Goal: Task Accomplishment & Management: Manage account settings

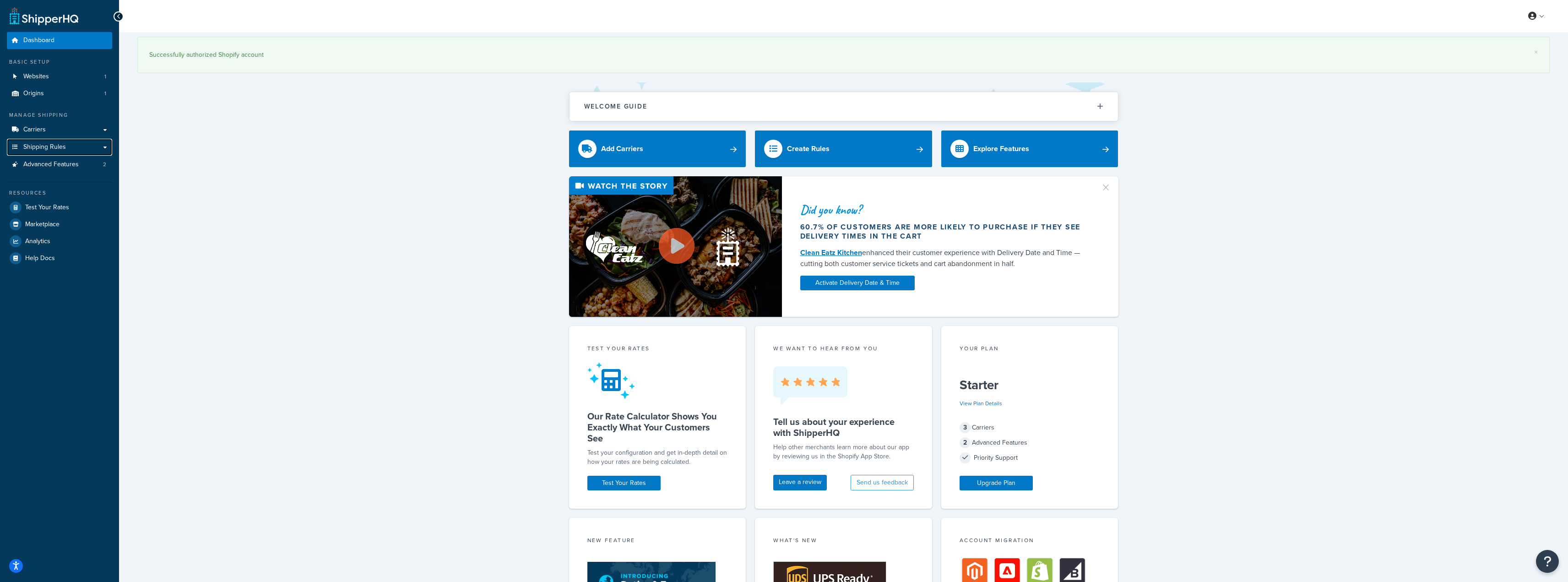
drag, startPoint x: 48, startPoint y: 144, endPoint x: 198, endPoint y: 161, distance: 151.0
click at [48, 144] on span "Shipping Rules" at bounding box center [45, 147] width 43 height 8
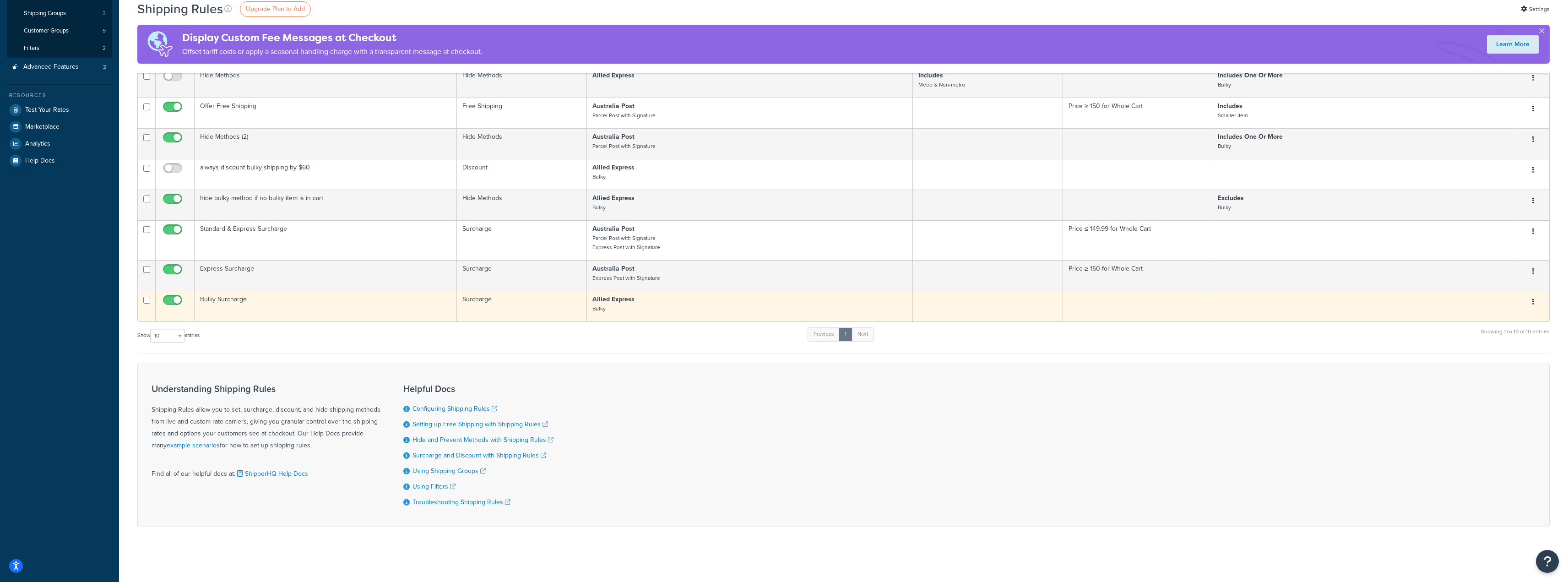
scroll to position [139, 0]
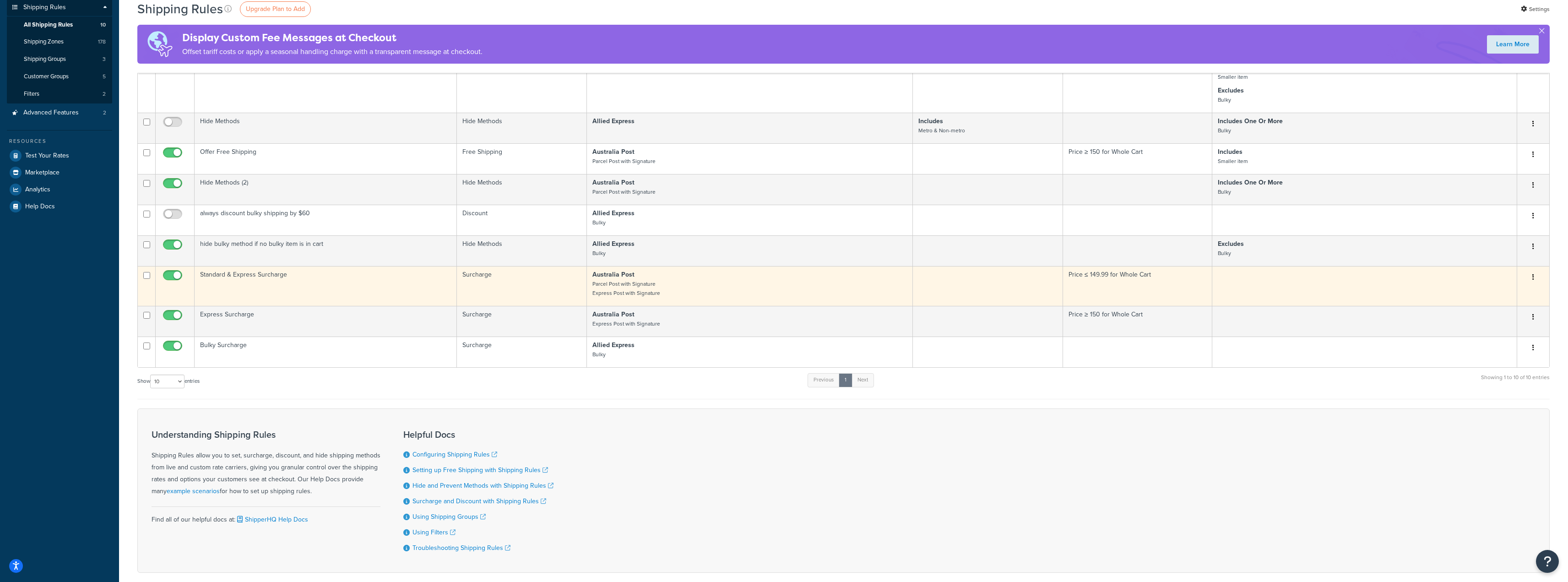
click at [240, 274] on td "Standard & Express Surcharge" at bounding box center [325, 285] width 262 height 40
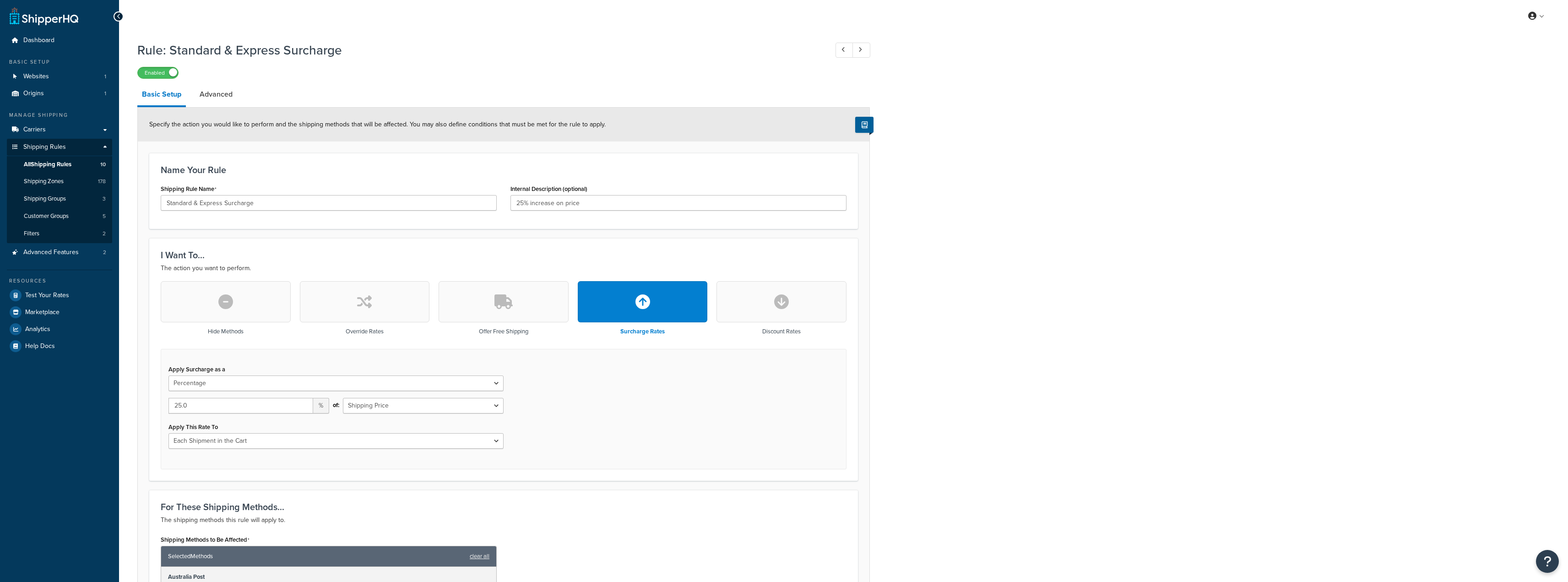
select select "PERCENTAGE"
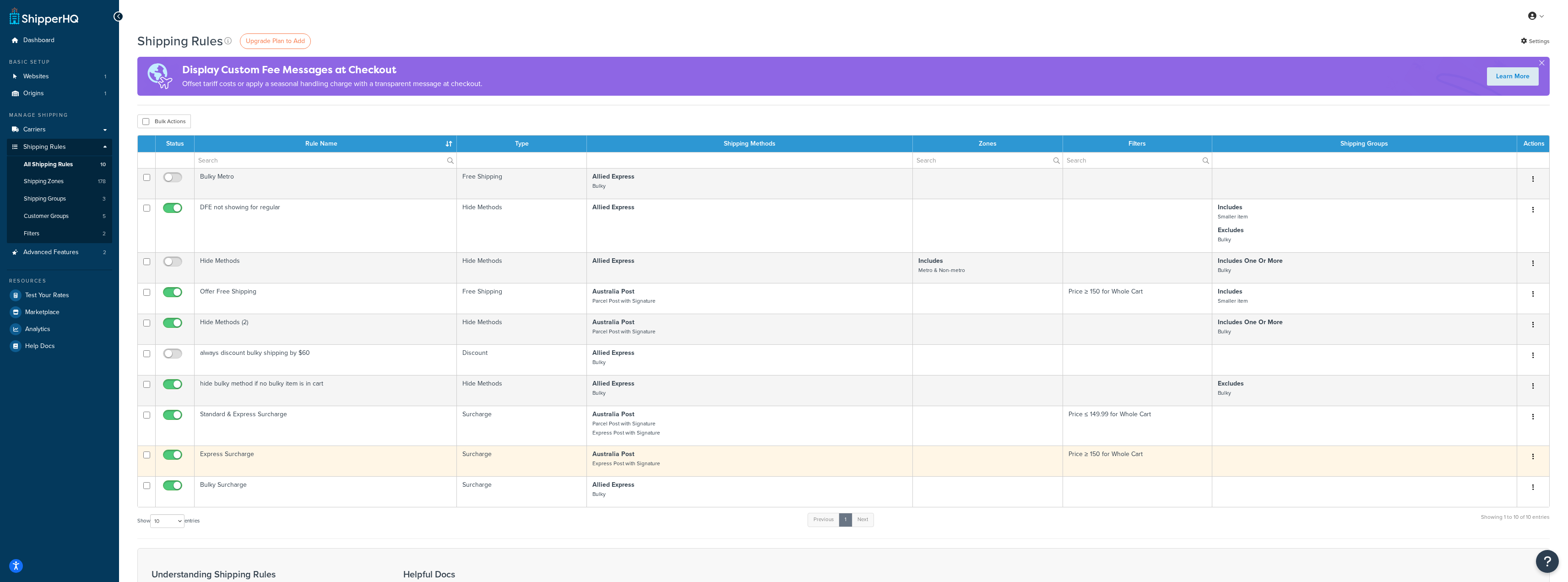
click at [243, 454] on td "Express Surcharge" at bounding box center [325, 461] width 262 height 31
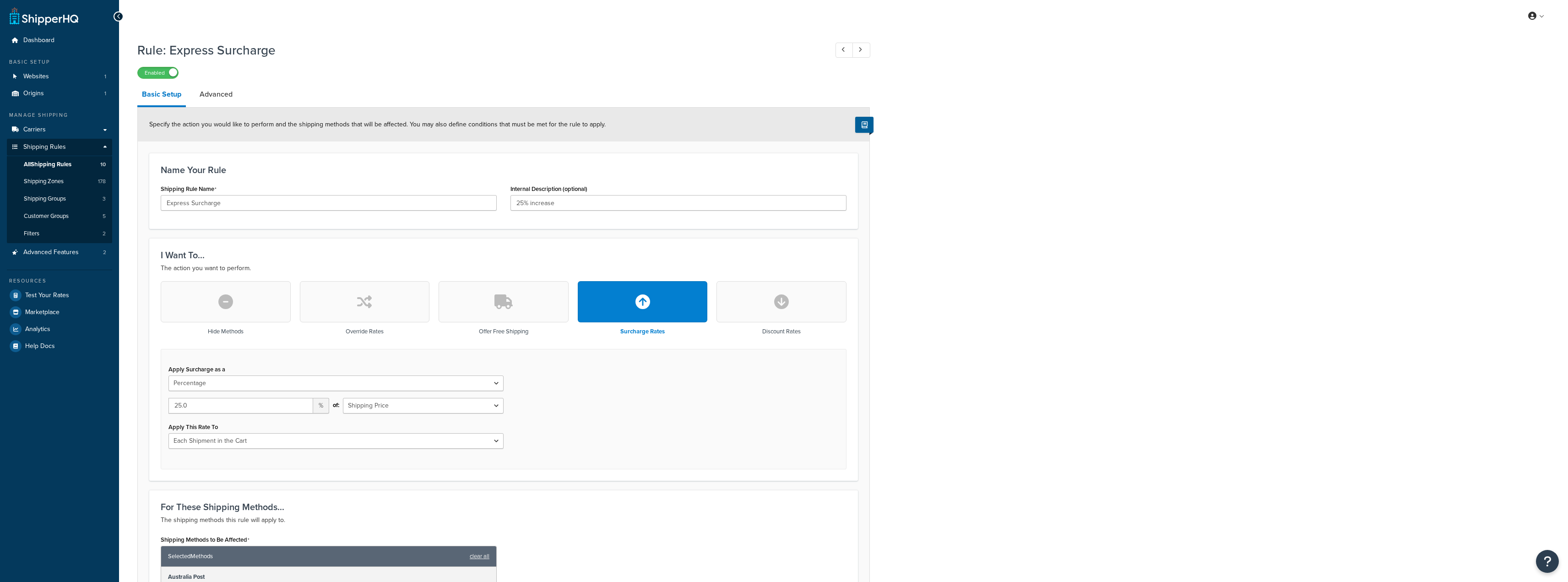
select select "PERCENTAGE"
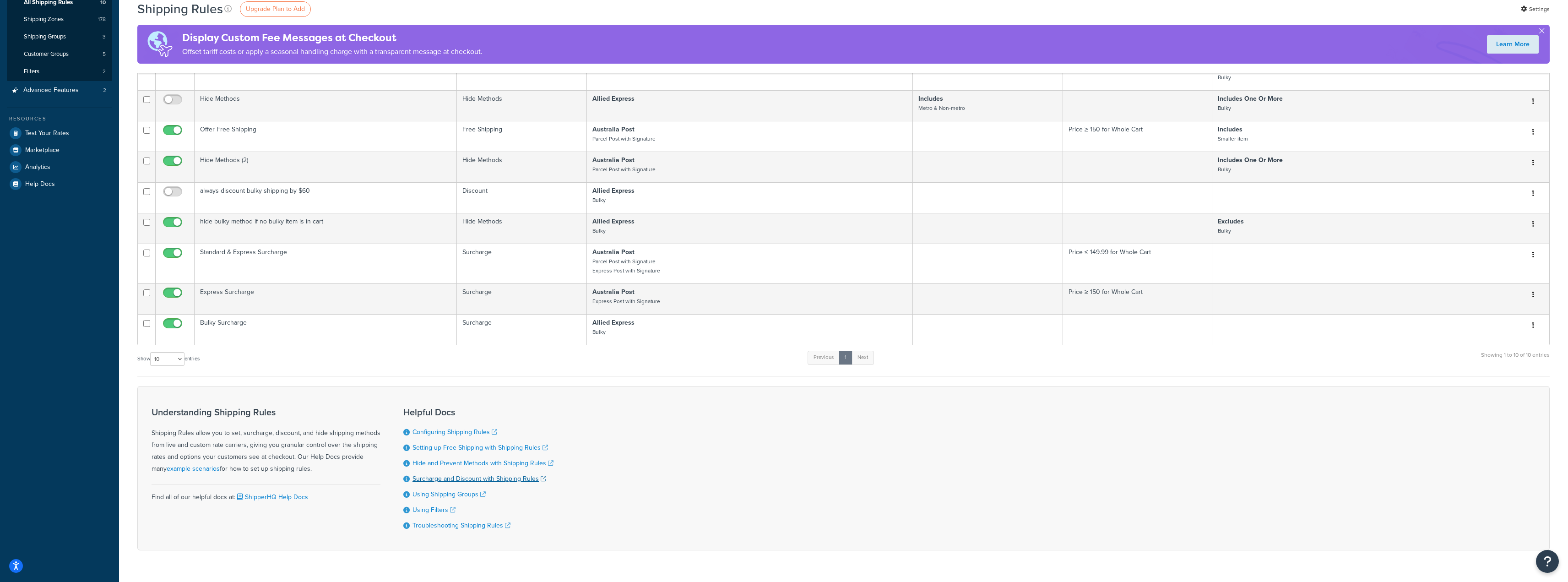
scroll to position [183, 0]
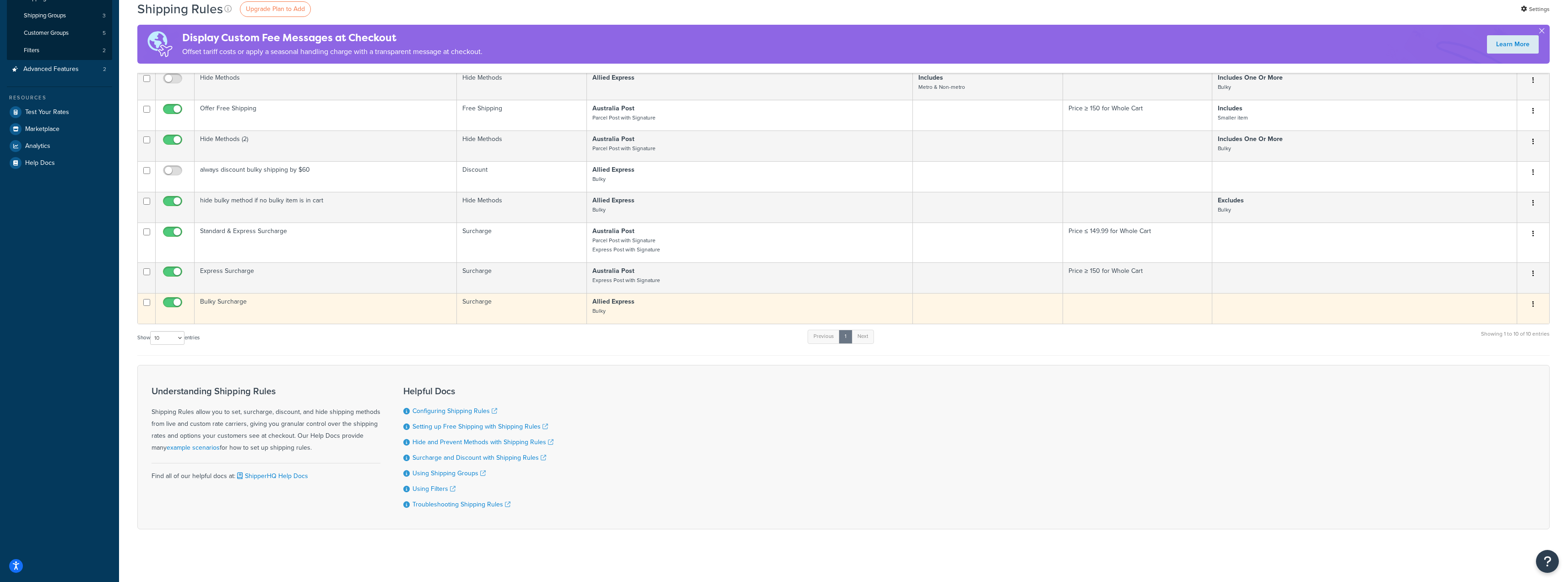
click at [225, 304] on td "Bulky Surcharge" at bounding box center [325, 308] width 262 height 31
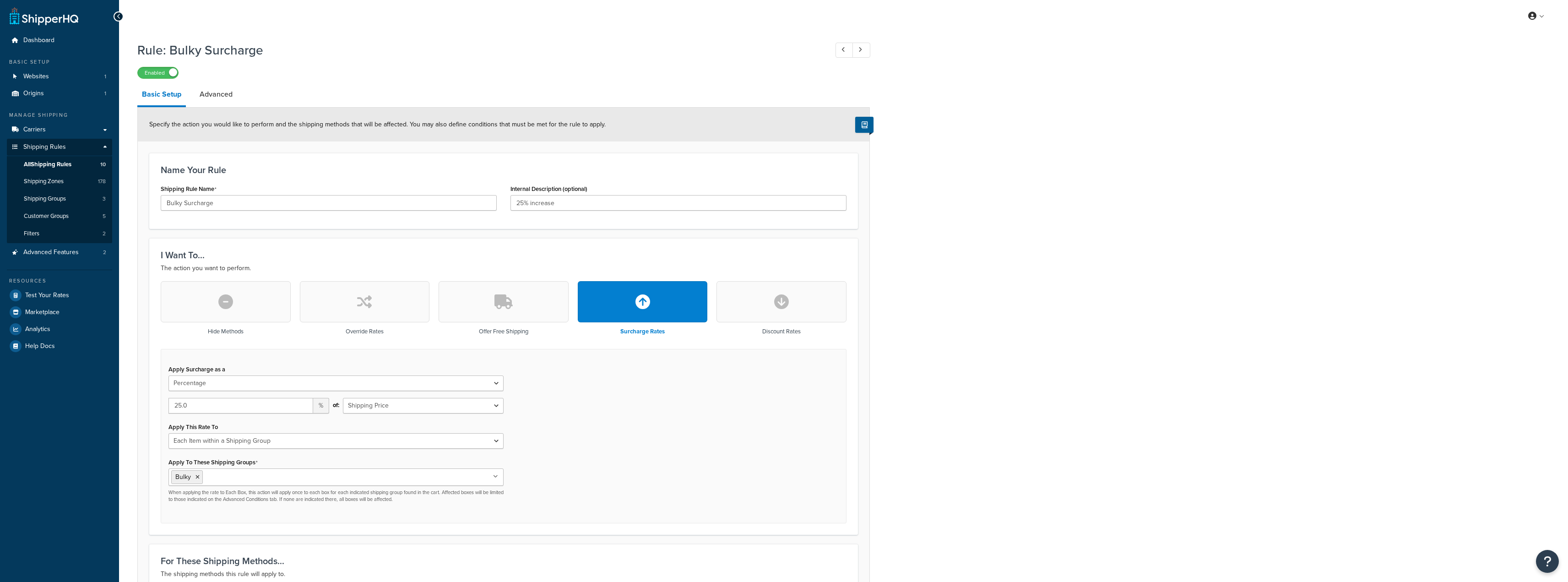
select select "PERCENTAGE"
select select "ITEM"
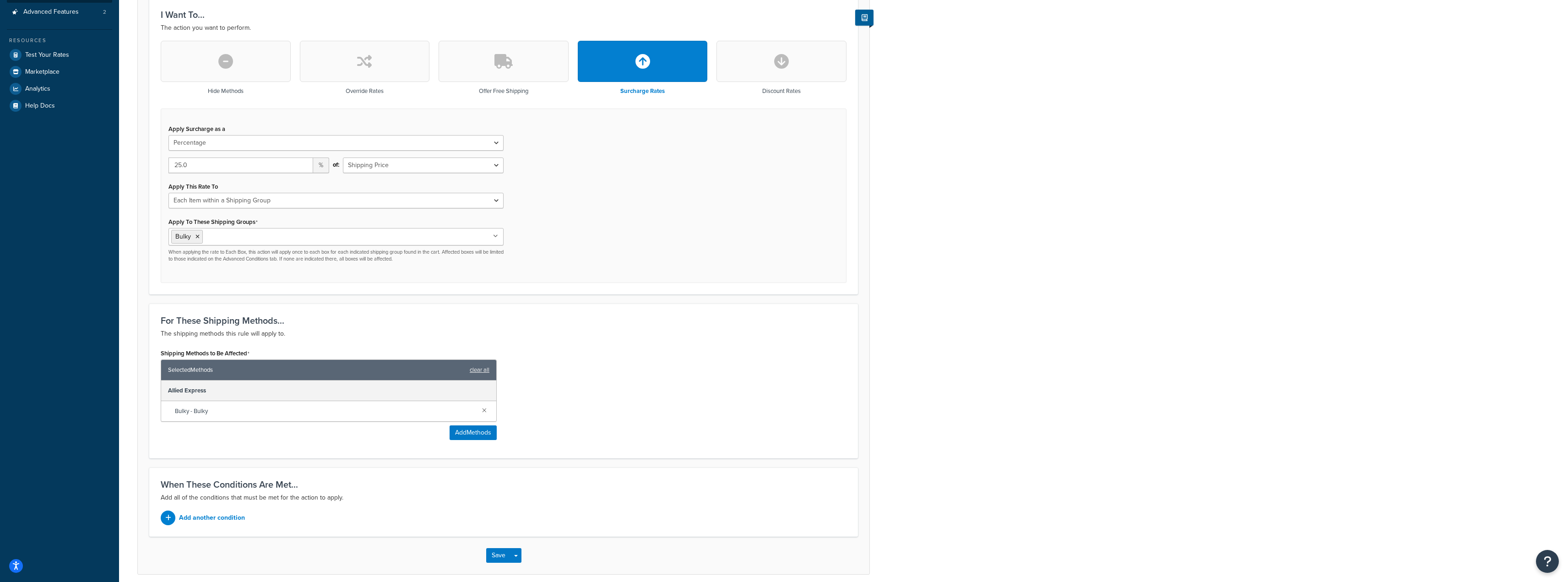
scroll to position [274, 0]
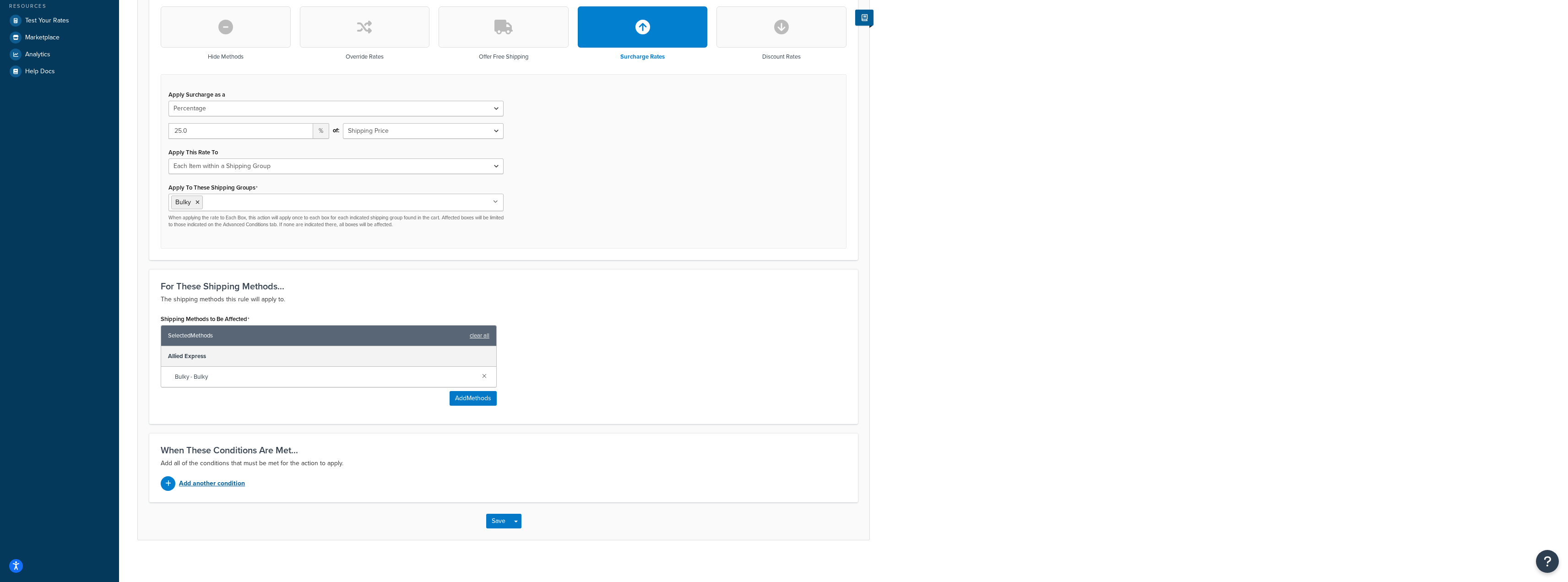
click at [169, 486] on icon at bounding box center [168, 484] width 6 height 6
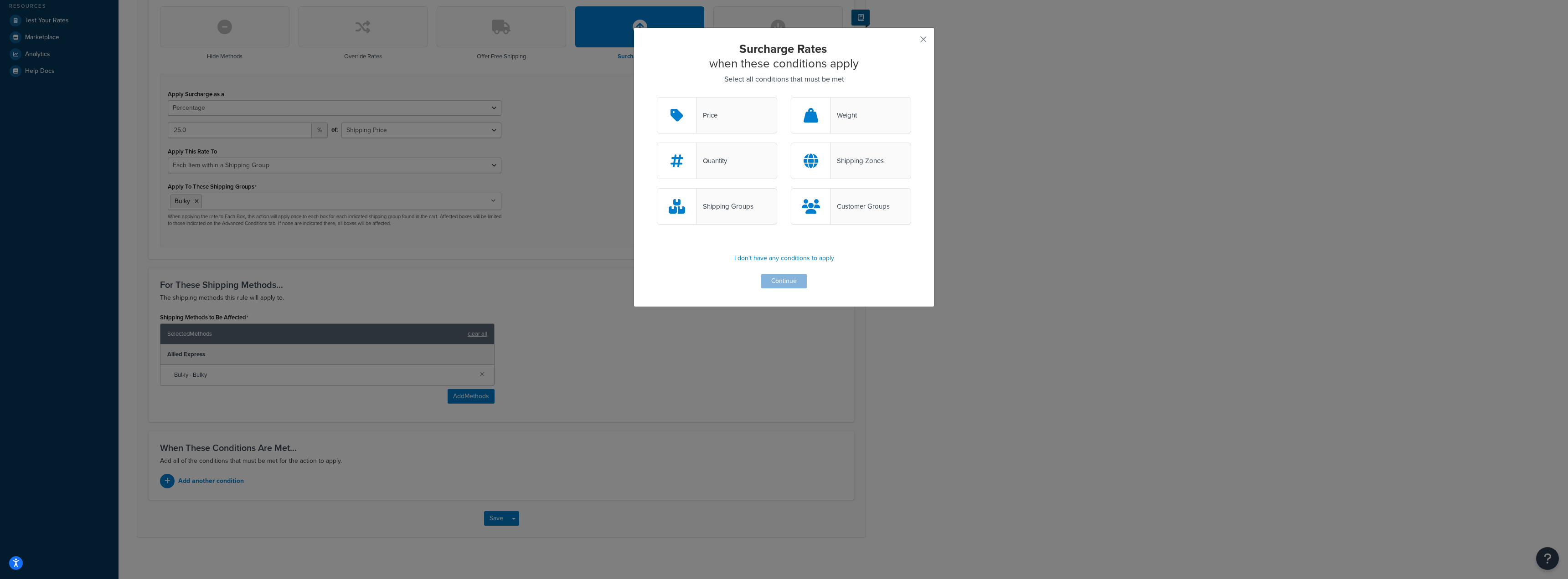
click at [729, 114] on div "Price" at bounding box center [717, 116] width 121 height 36
click at [0, 0] on input "Price" at bounding box center [0, 0] width 0 height 0
click at [778, 283] on button "Continue" at bounding box center [784, 281] width 46 height 15
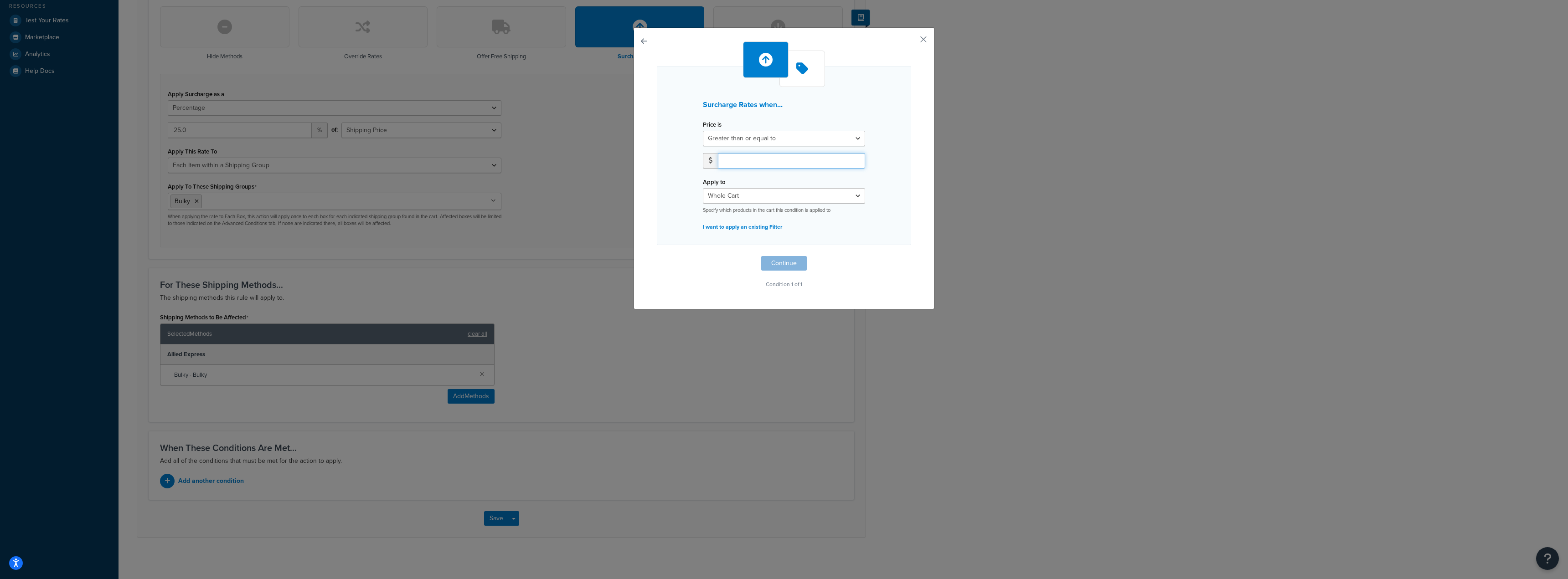
click at [774, 162] on input "number" at bounding box center [791, 161] width 147 height 15
type input "1"
click at [779, 264] on button "Continue" at bounding box center [784, 263] width 46 height 15
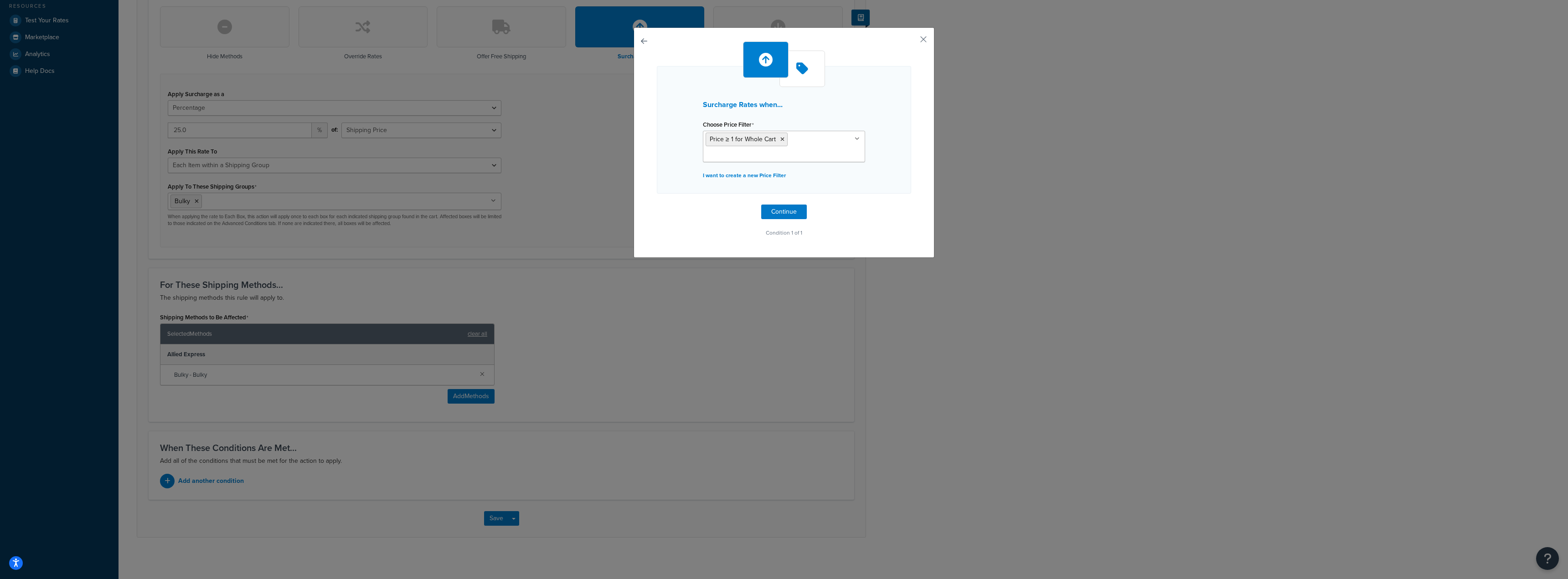
click at [657, 204] on button "button" at bounding box center [657, 204] width 0 height 0
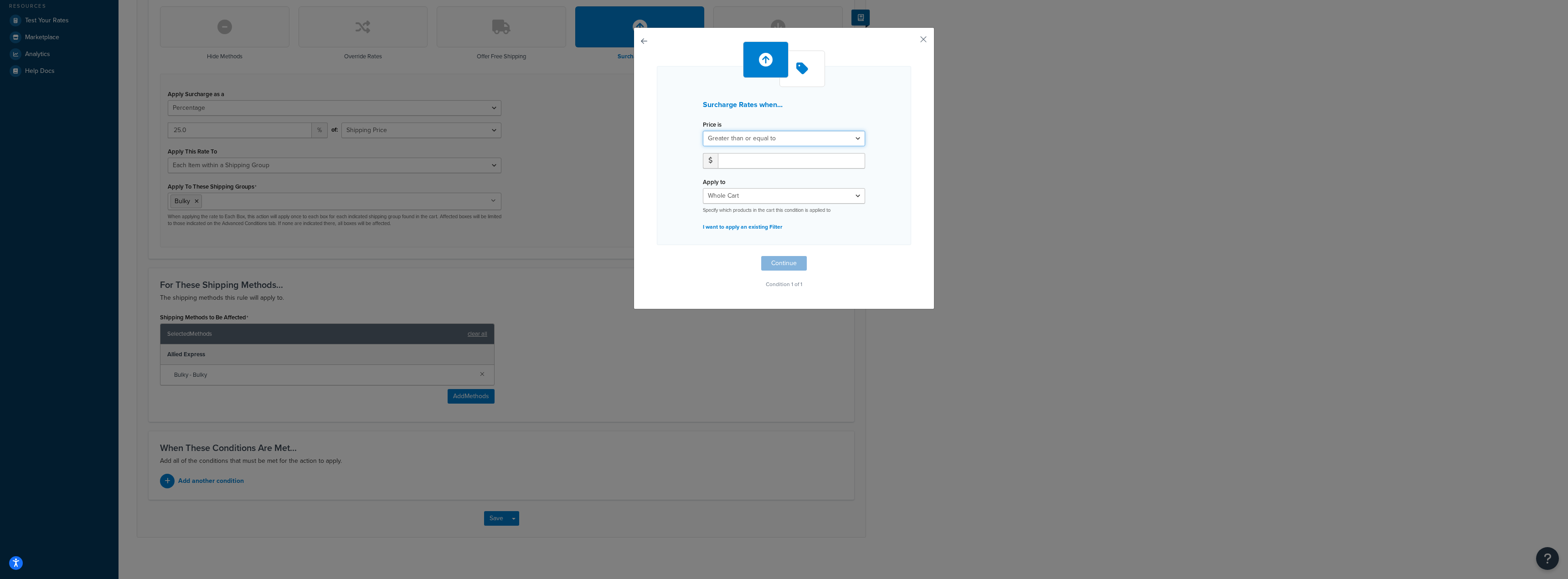
click at [854, 139] on select "Greater than or equal to Between or equal to Less than or equal to" at bounding box center [784, 138] width 163 height 15
click at [703, 131] on select "Greater than or equal to Between or equal to Less than or equal to" at bounding box center [784, 138] width 163 height 15
click at [751, 161] on input "number" at bounding box center [791, 161] width 147 height 15
type input "1"
type input "0"
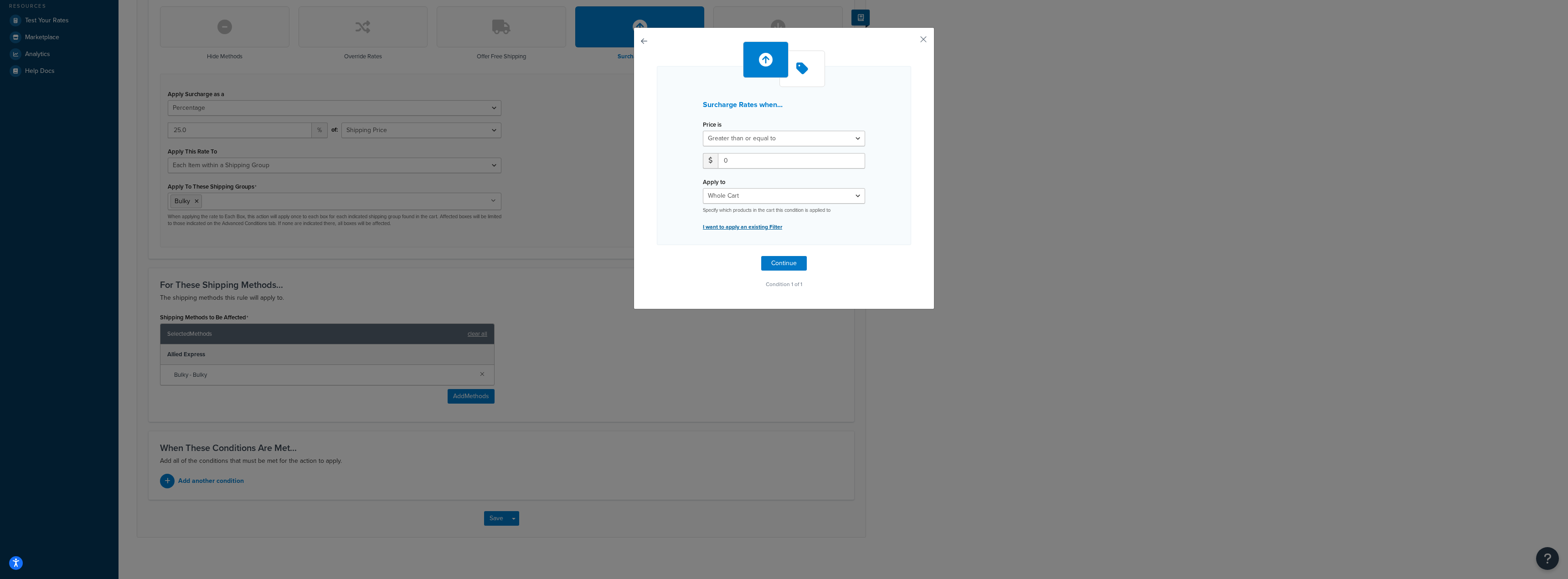
click at [746, 227] on p "I want to apply an existing Filter" at bounding box center [784, 226] width 163 height 13
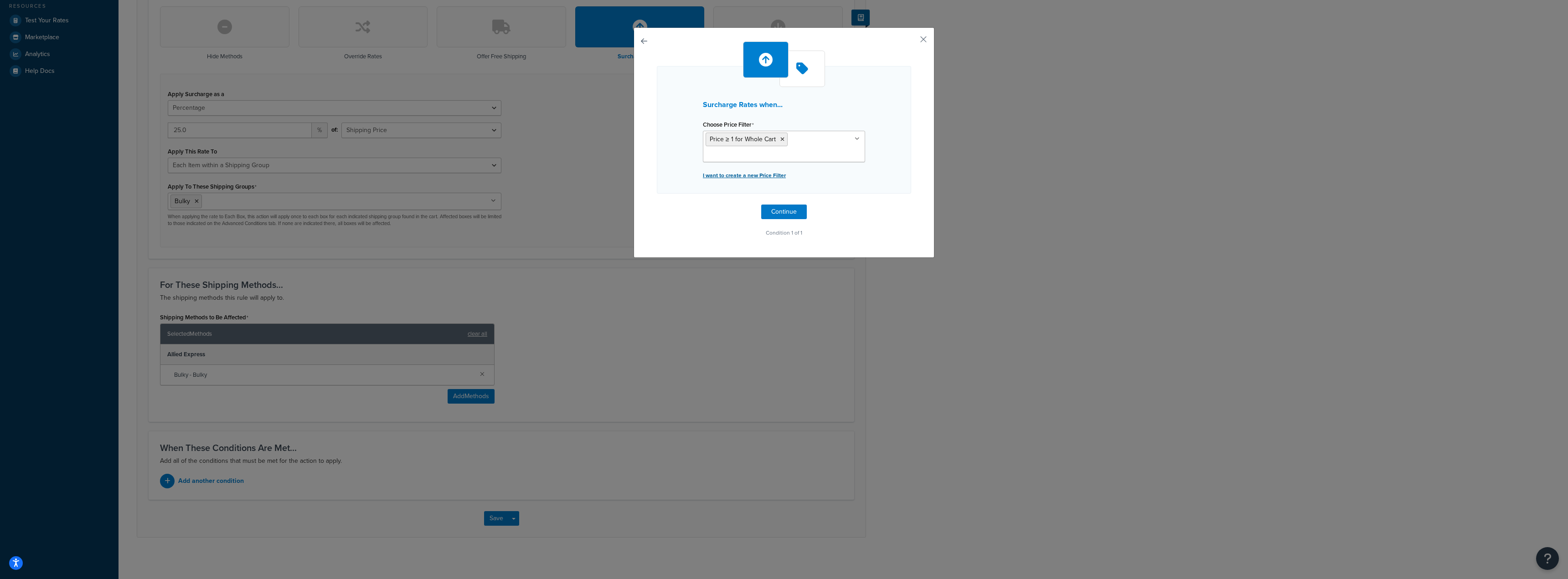
click at [744, 175] on p "I want to create a new Price Filter" at bounding box center [784, 175] width 163 height 13
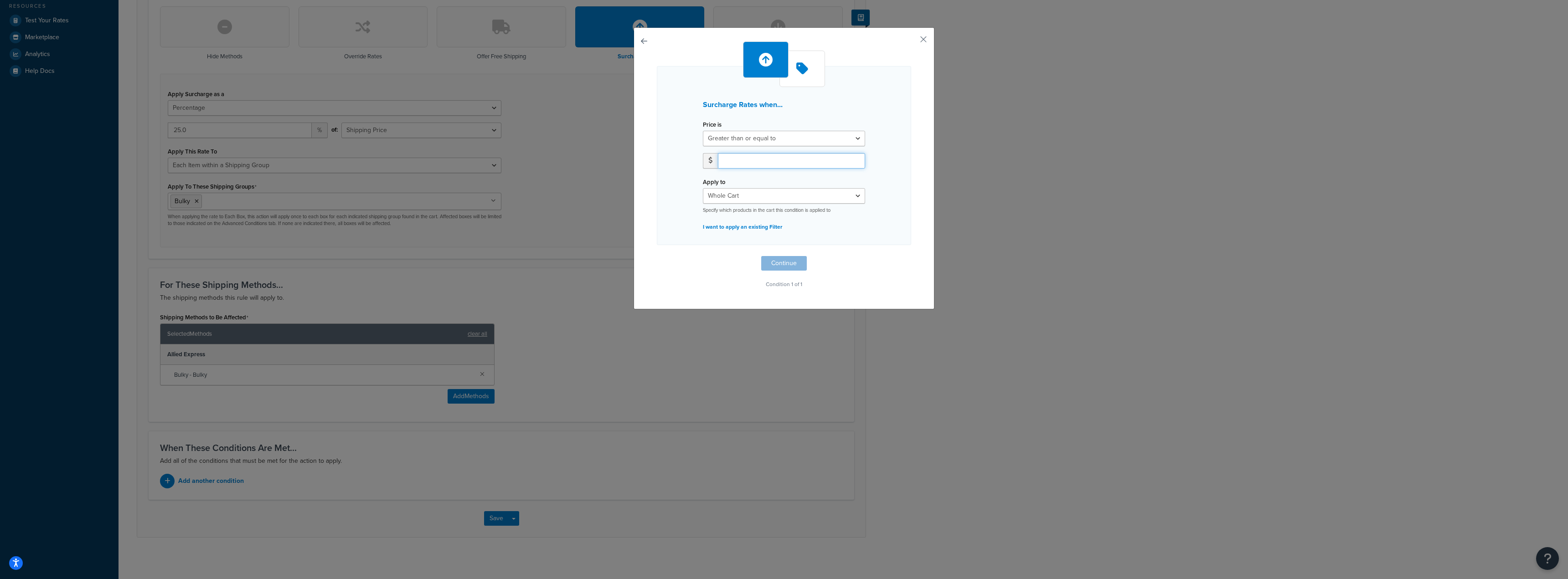
click at [751, 162] on input "number" at bounding box center [791, 161] width 147 height 15
type input "1"
click at [850, 158] on input "1" at bounding box center [791, 161] width 147 height 15
click at [852, 193] on select "Whole Cart Everything in Shipping Group Everything at Origin Each Item within S…" at bounding box center [784, 195] width 163 height 15
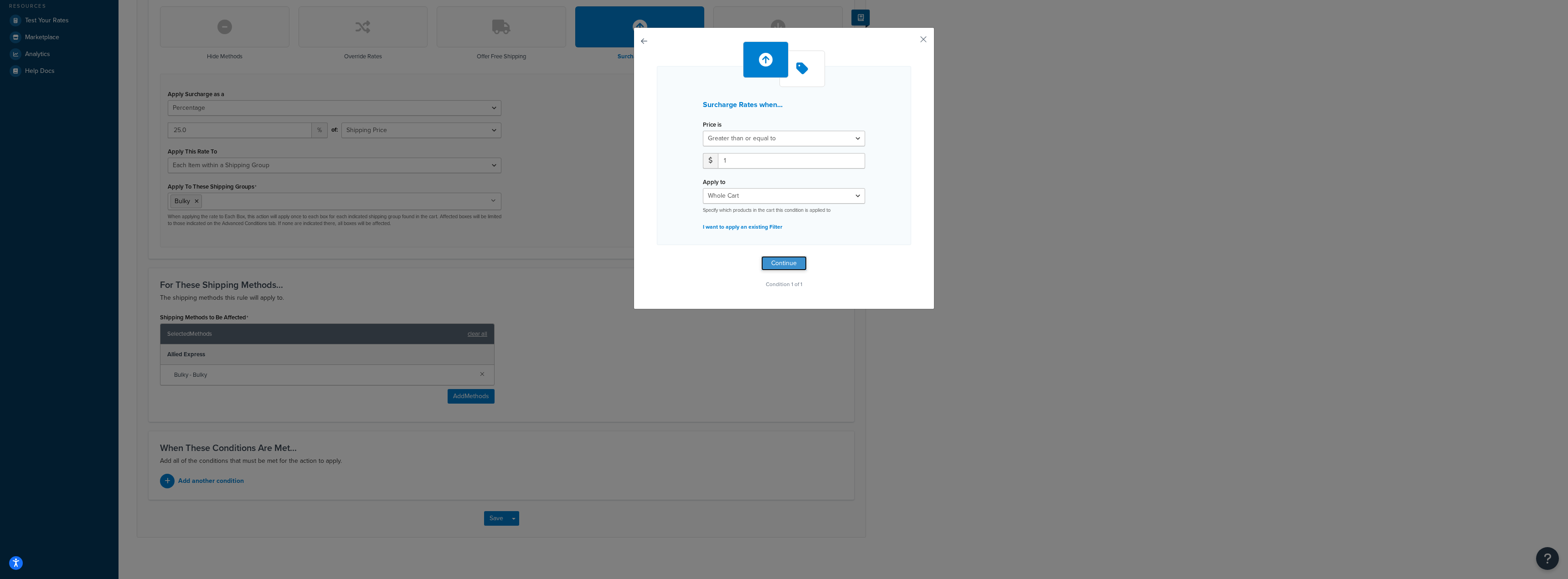
click at [772, 263] on button "Continue" at bounding box center [784, 263] width 46 height 15
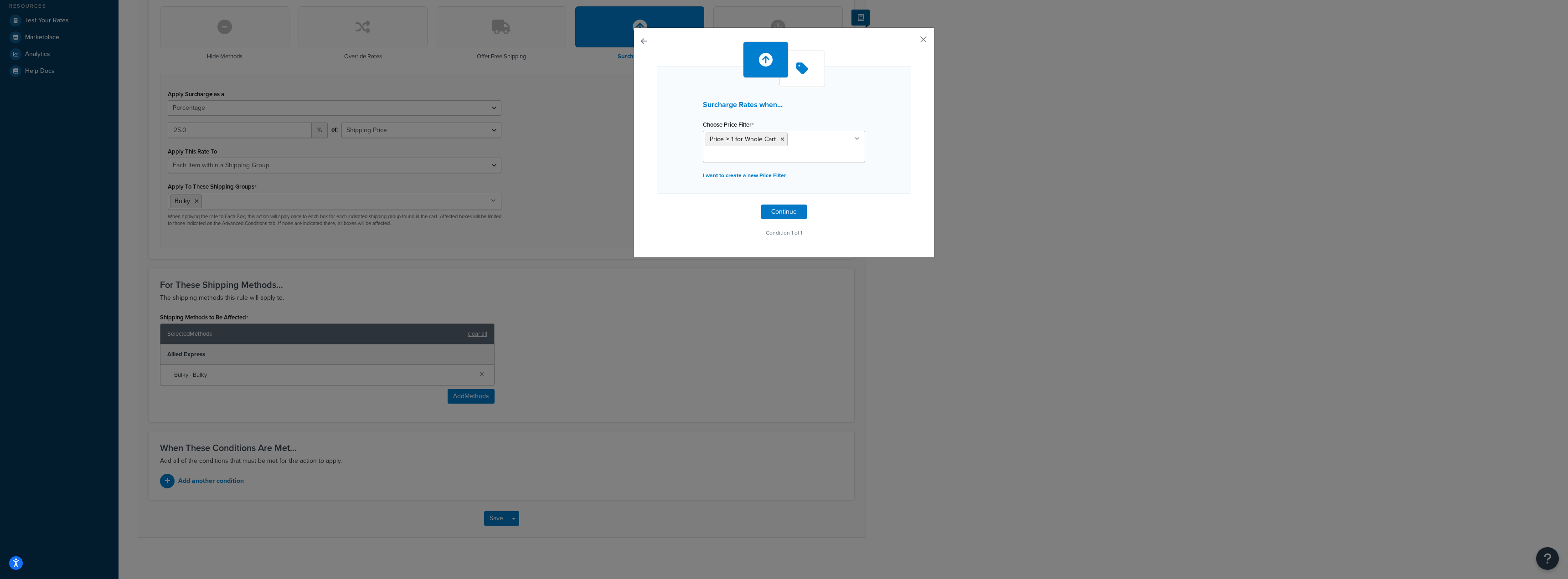
click at [657, 204] on button "button" at bounding box center [657, 204] width 0 height 0
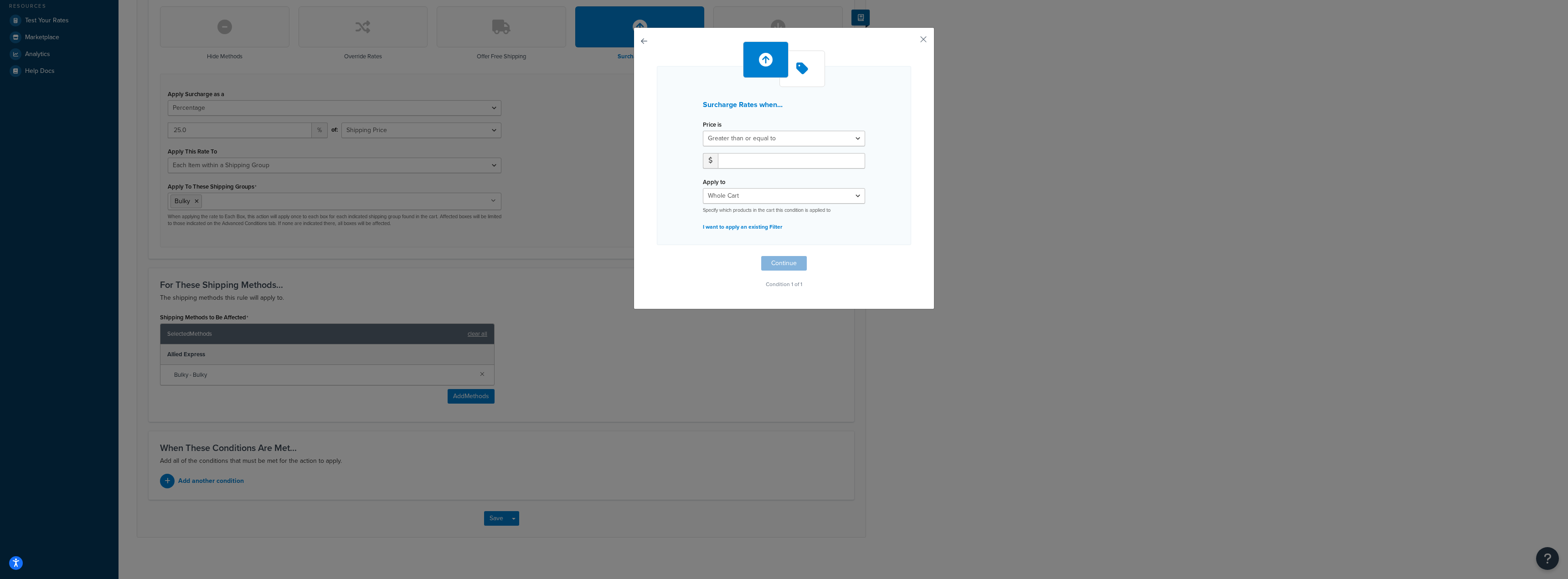
click at [782, 260] on div "Surcharge Rates when... Price is Greater than or equal to Between or equal to L…" at bounding box center [784, 166] width 254 height 249
click at [767, 161] on input "number" at bounding box center [791, 161] width 147 height 15
type input "1"
click at [852, 158] on input "1" at bounding box center [791, 161] width 147 height 15
click at [783, 265] on button "Continue" at bounding box center [784, 263] width 46 height 15
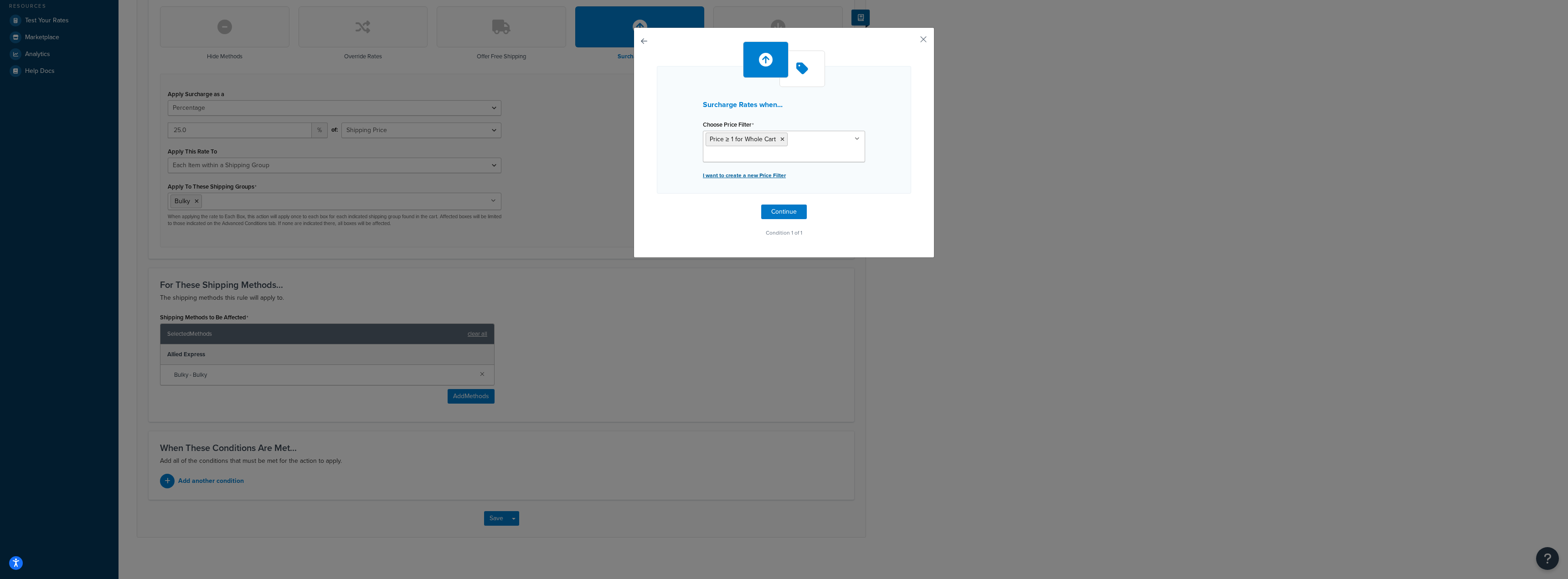
click at [752, 174] on p "I want to create a new Price Filter" at bounding box center [784, 175] width 163 height 13
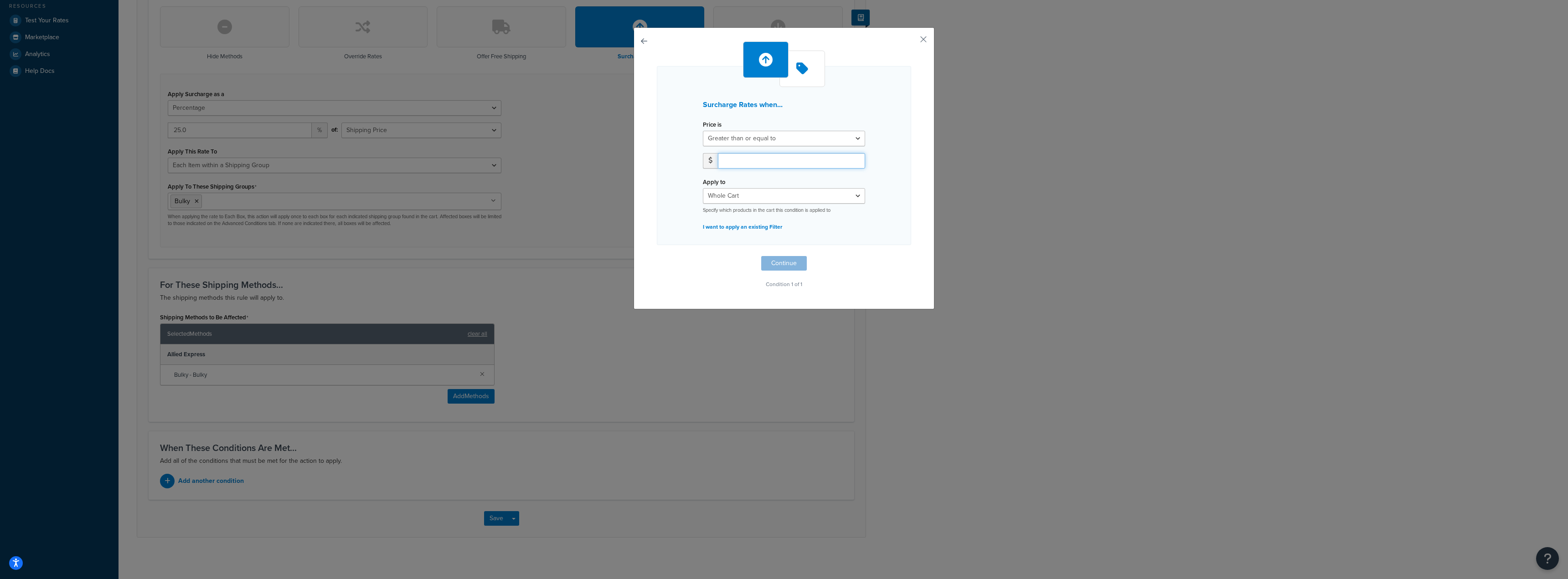
click at [743, 161] on input "number" at bounding box center [791, 161] width 147 height 15
type input "1"
click at [850, 196] on select "Whole Cart Everything in Shipping Group Everything at Origin Each Item within S…" at bounding box center [784, 195] width 163 height 15
select select "ITEM"
click at [703, 188] on select "Whole Cart Everything in Shipping Group Everything at Origin Each Item within S…" at bounding box center [784, 195] width 163 height 15
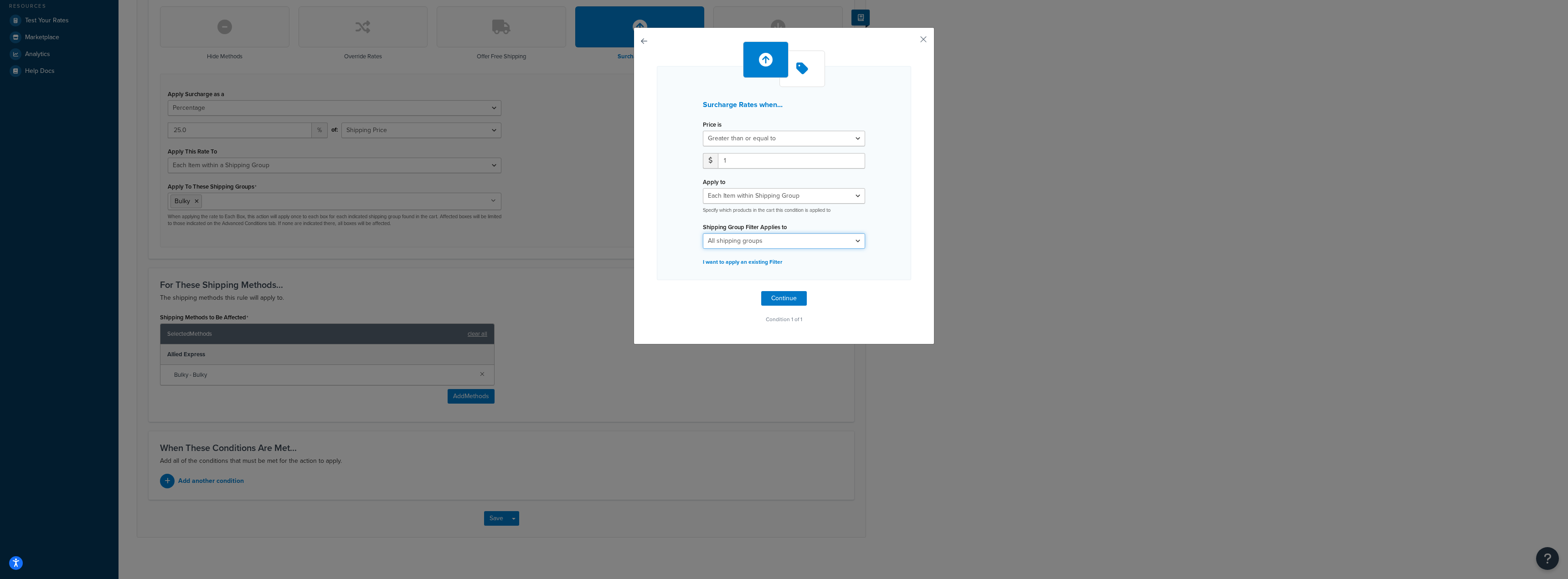
click at [854, 239] on select "All shipping groups Bulky Smaller item All Products not assigned to a Shipping …" at bounding box center [784, 240] width 163 height 15
select select "245991"
click at [703, 233] on select "All shipping groups Bulky Smaller item All Products not assigned to a Shipping …" at bounding box center [784, 240] width 163 height 15
click at [786, 300] on button "Continue" at bounding box center [784, 299] width 46 height 15
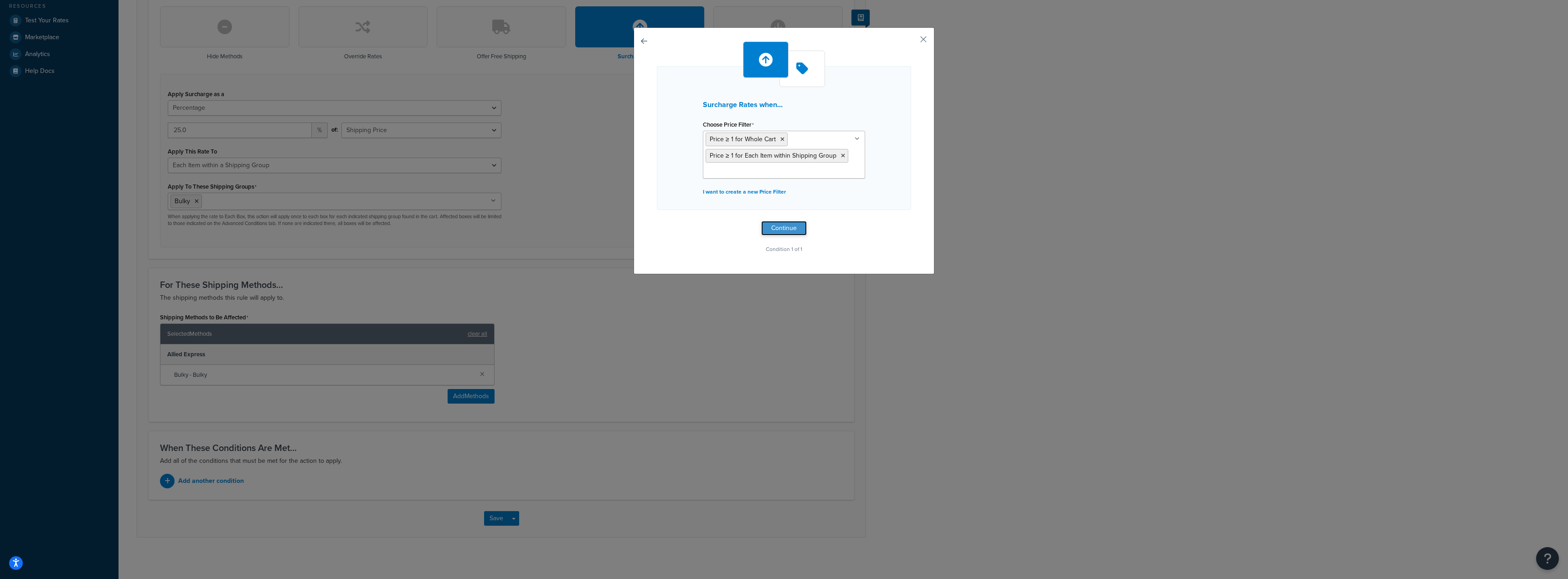
click at [784, 229] on button "Continue" at bounding box center [784, 228] width 46 height 15
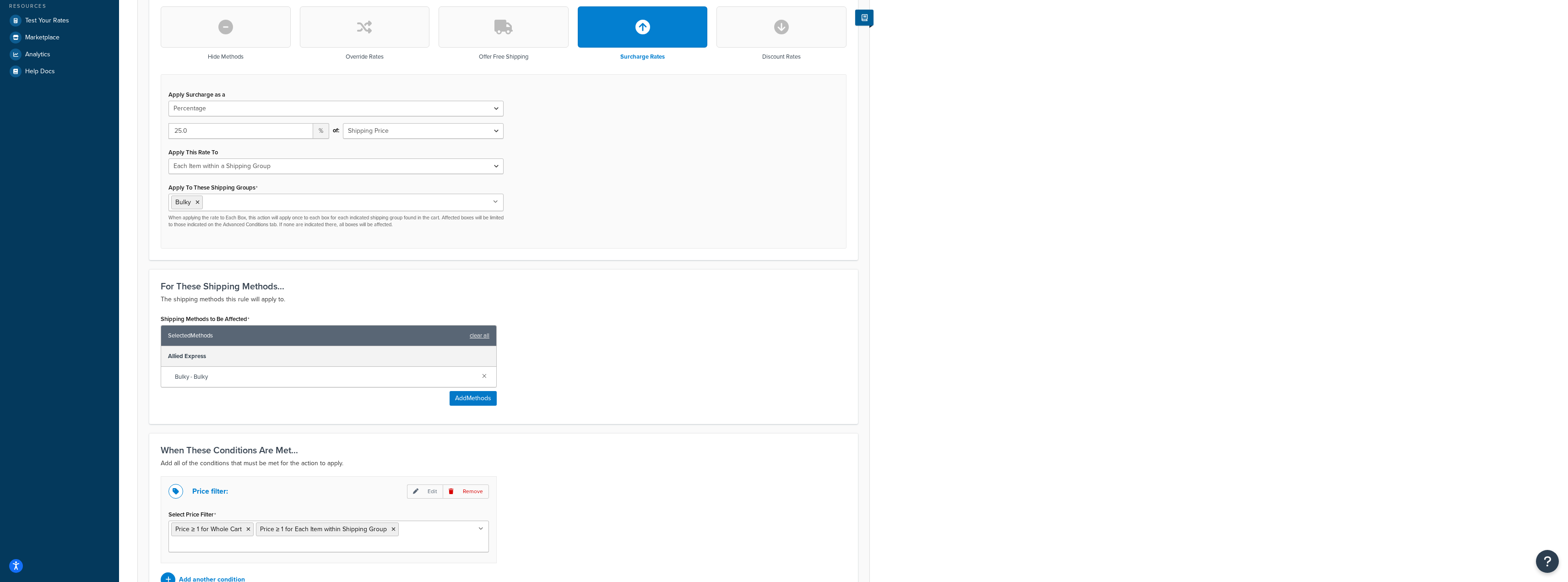
scroll to position [361, 0]
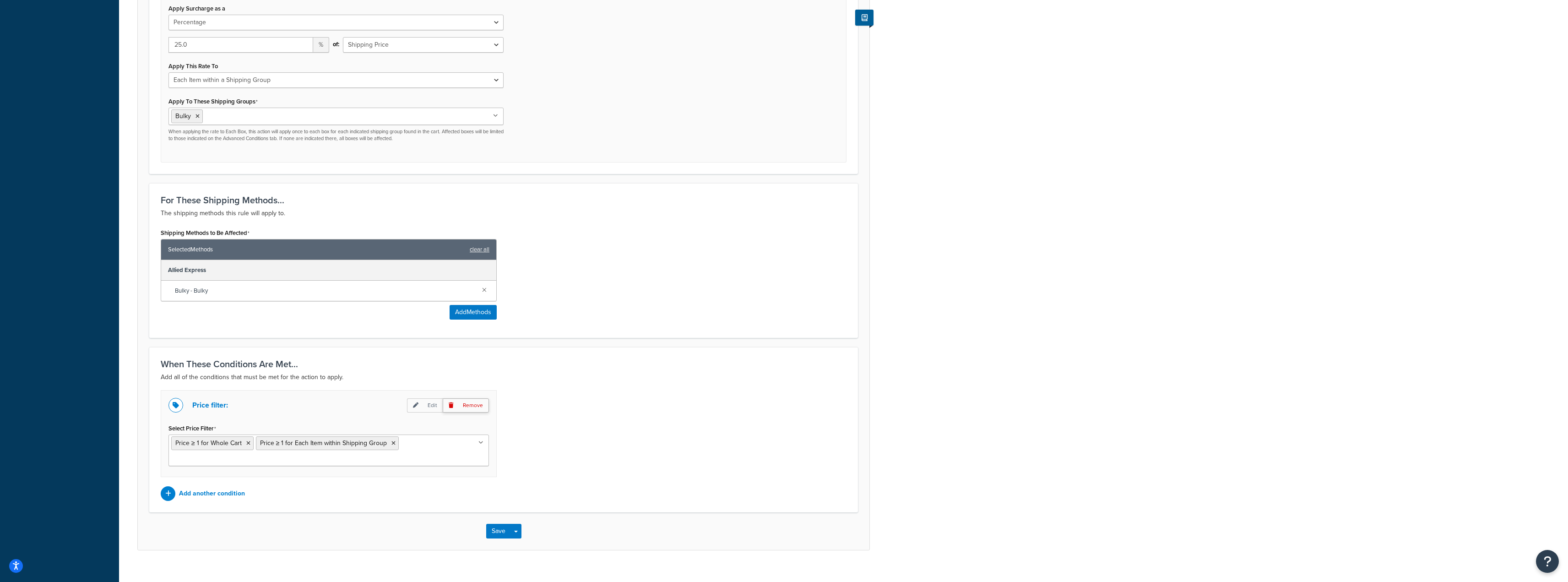
click at [484, 403] on p "Remove" at bounding box center [466, 405] width 46 height 14
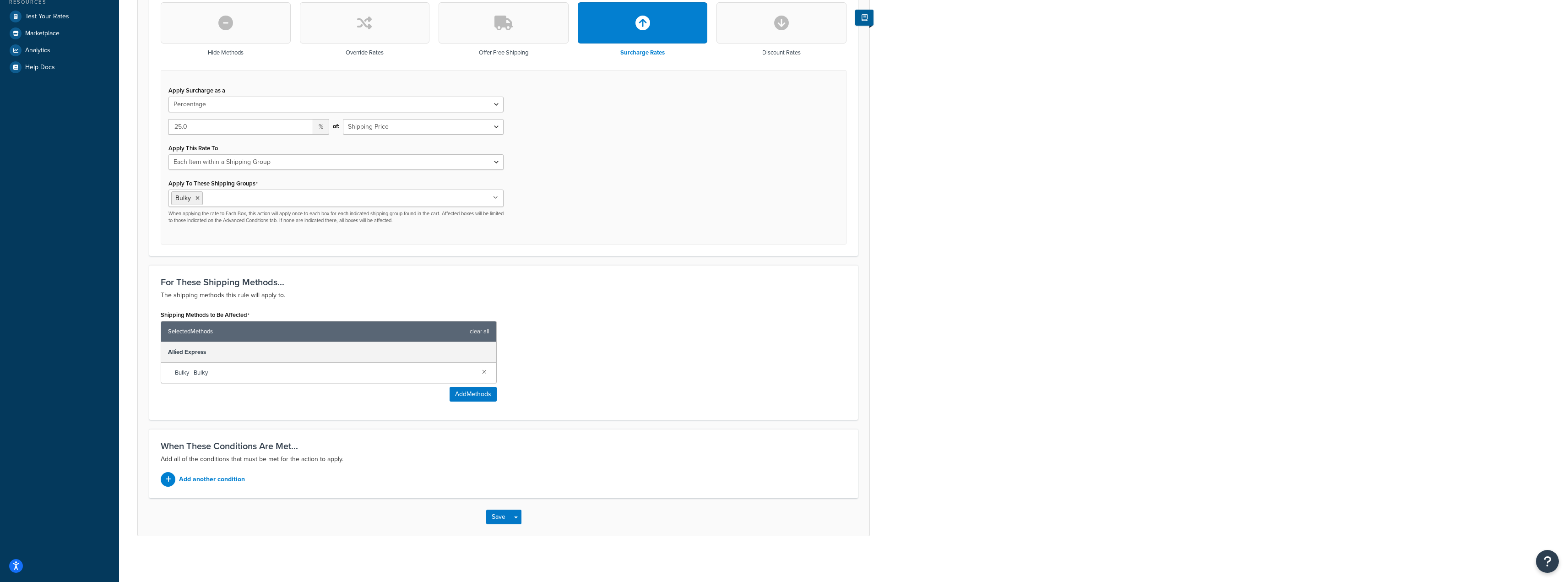
scroll to position [279, 0]
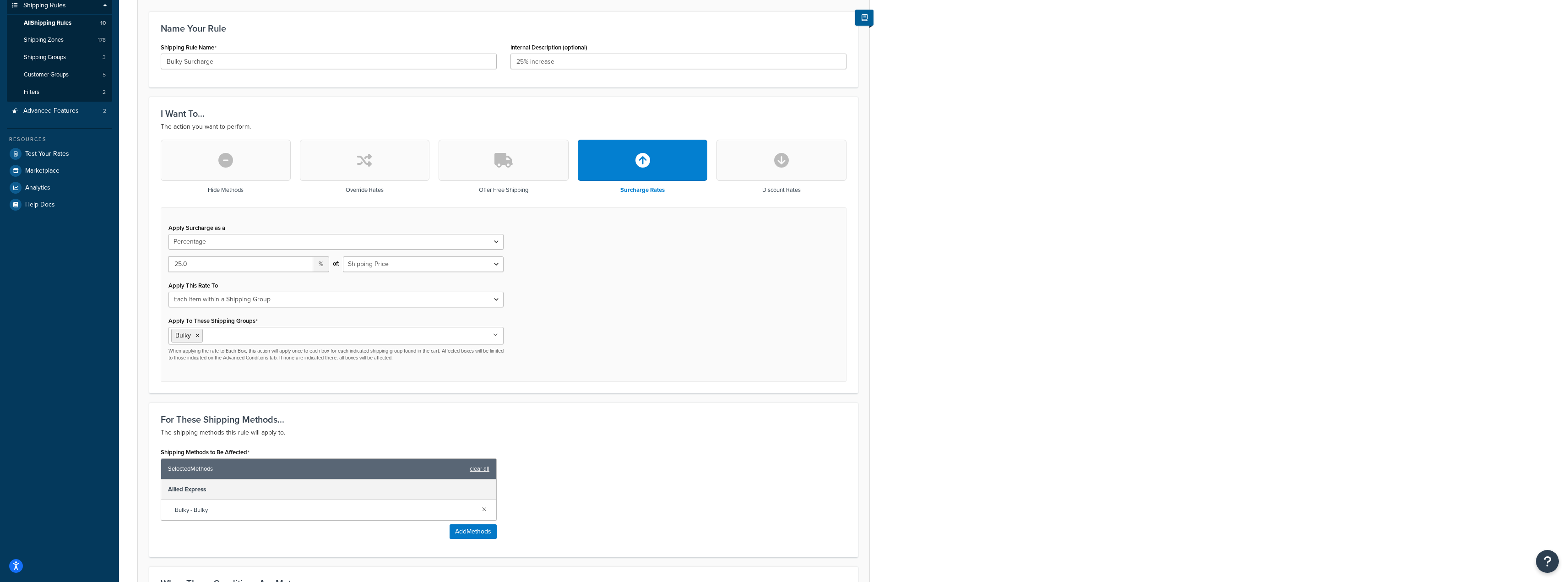
scroll to position [274, 0]
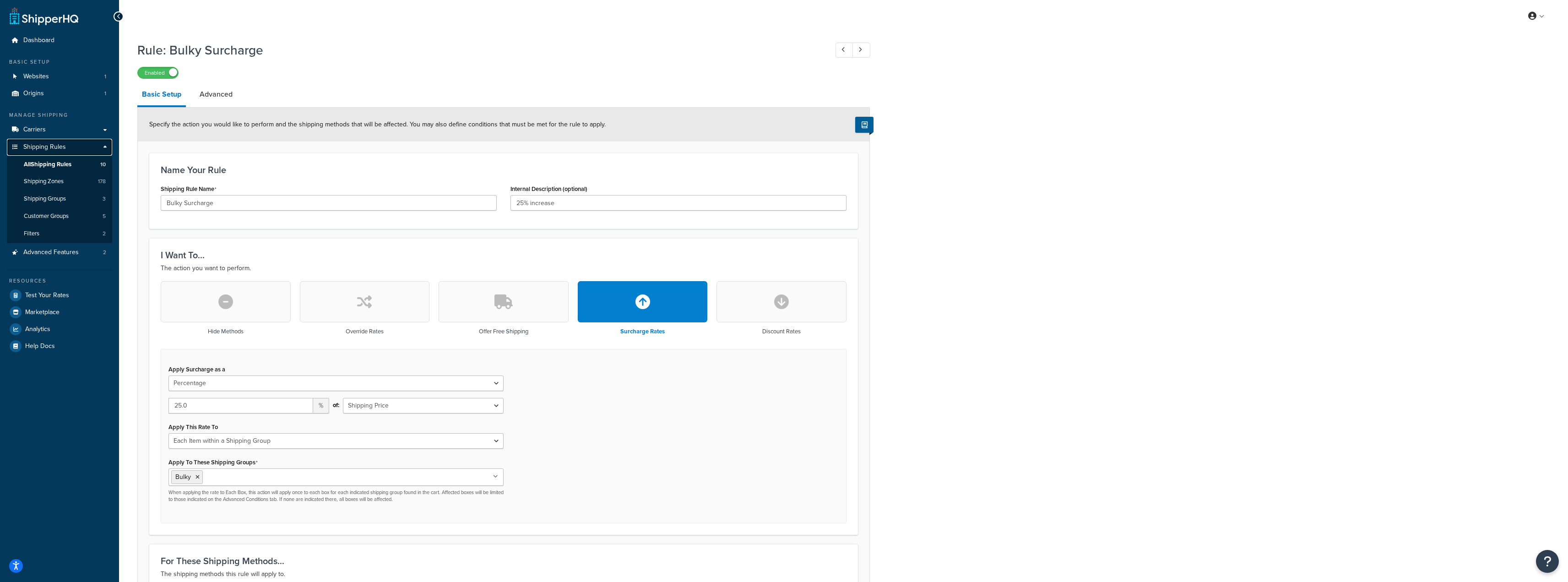
click at [51, 148] on span "Shipping Rules" at bounding box center [45, 147] width 43 height 8
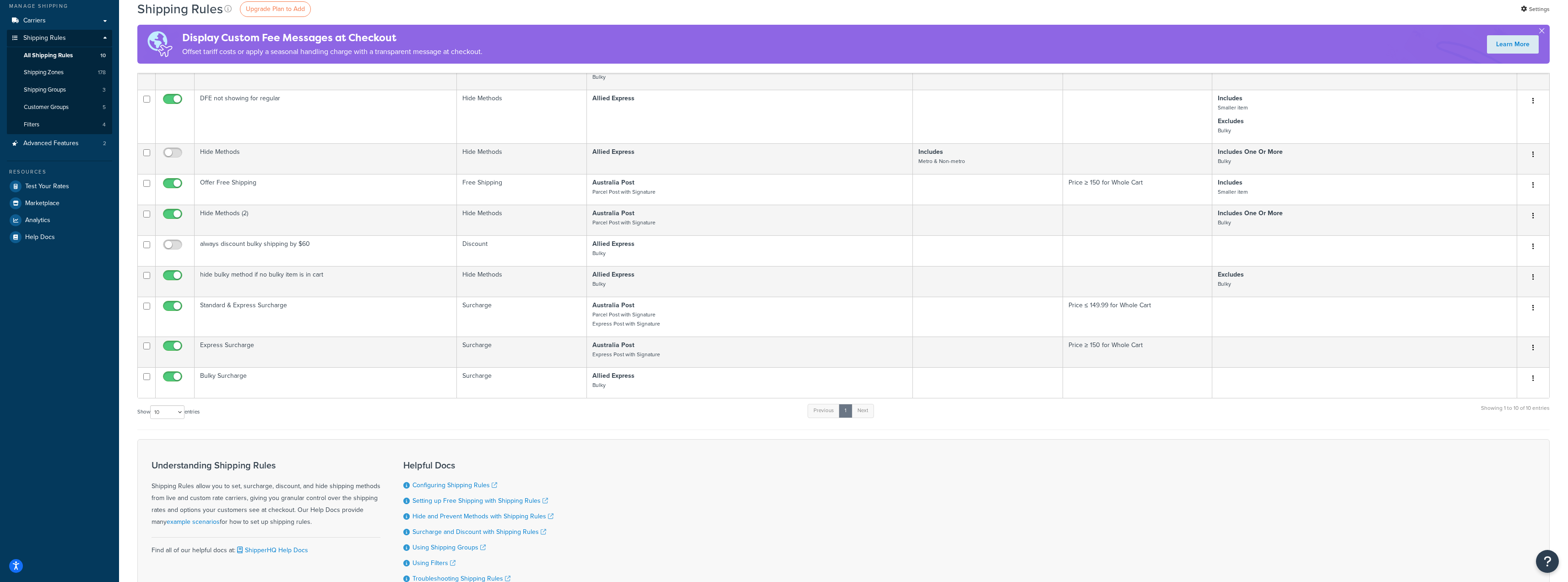
scroll to position [138, 0]
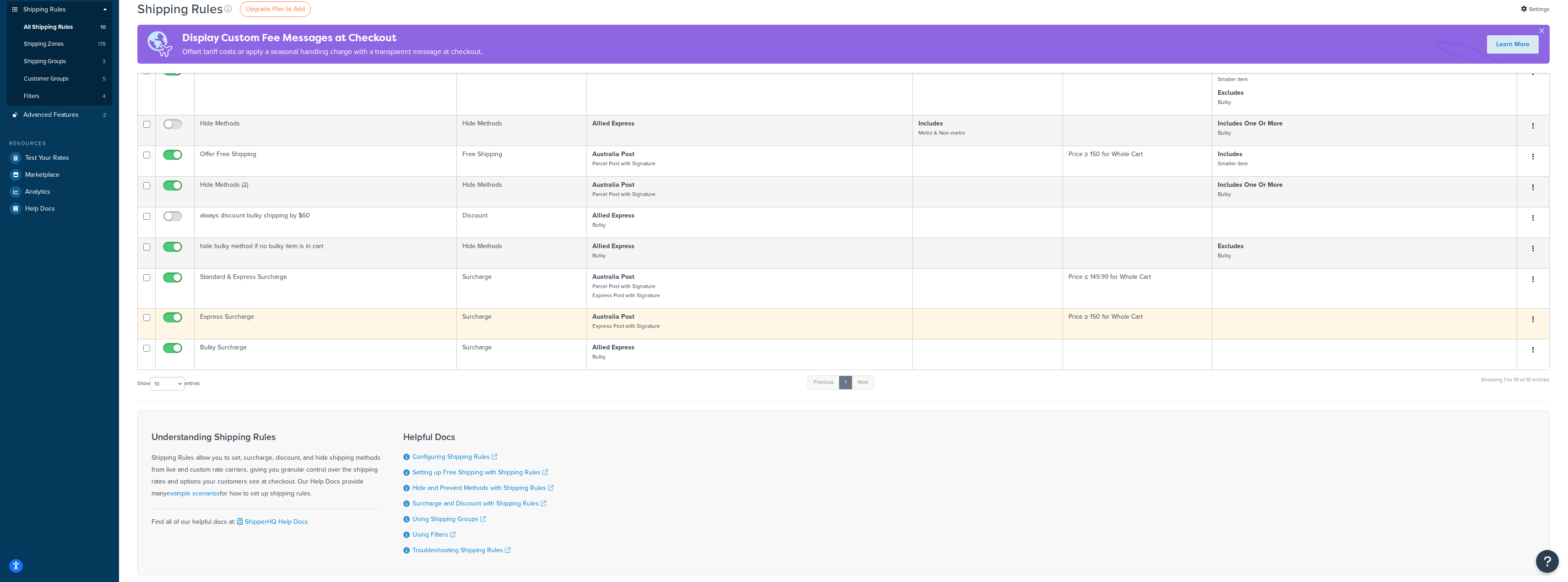
click at [1533, 320] on icon "button" at bounding box center [1533, 319] width 2 height 6
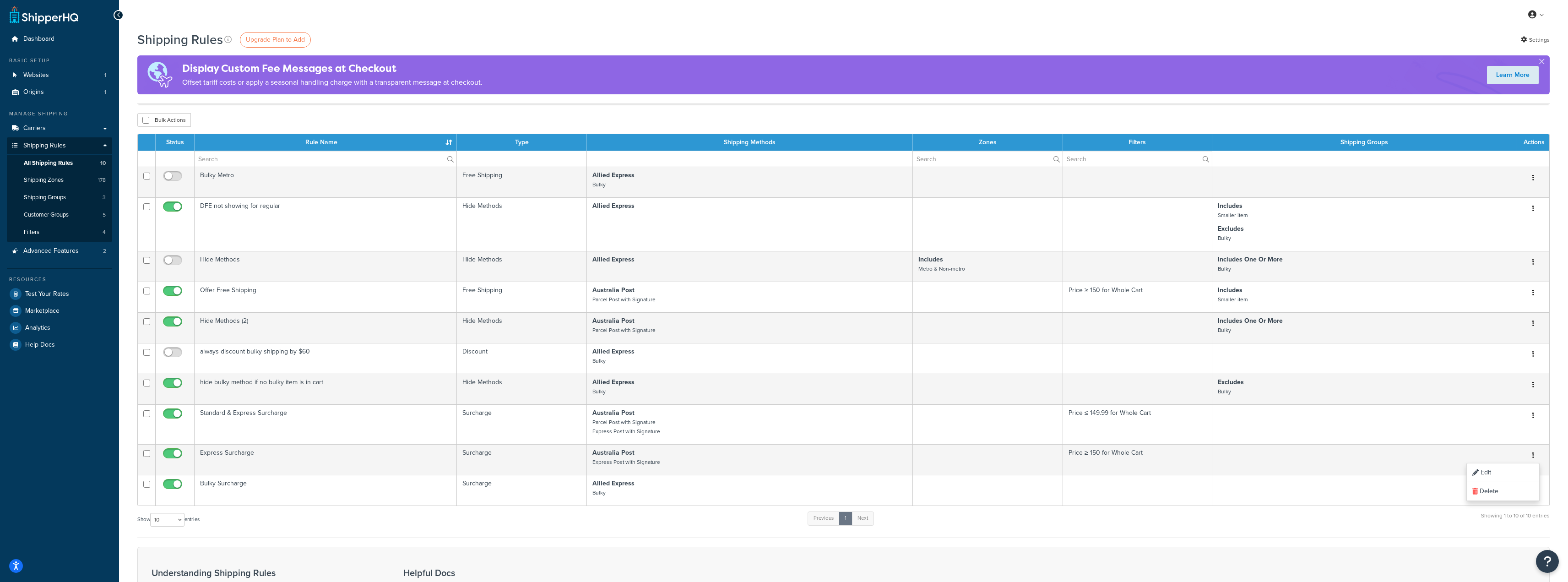
scroll to position [0, 0]
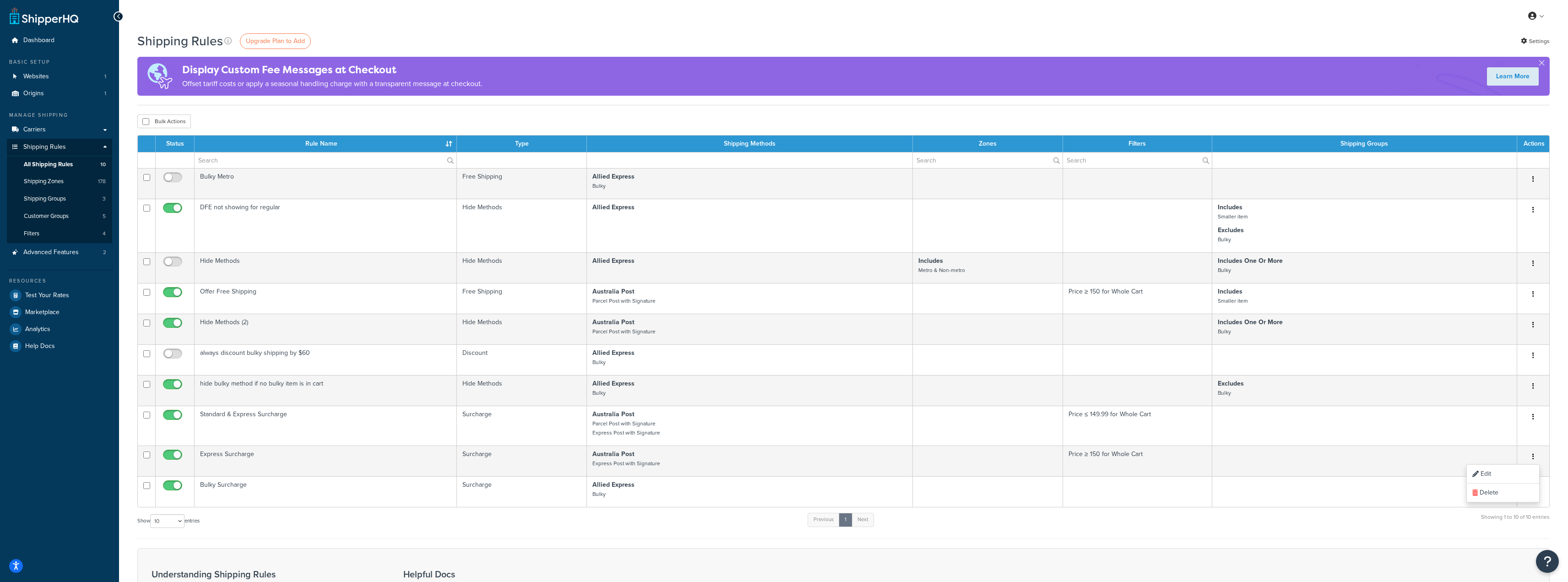
click at [1537, 64] on div "Learn More" at bounding box center [1512, 76] width 74 height 28
click at [1543, 64] on button "button" at bounding box center [1542, 65] width 2 height 2
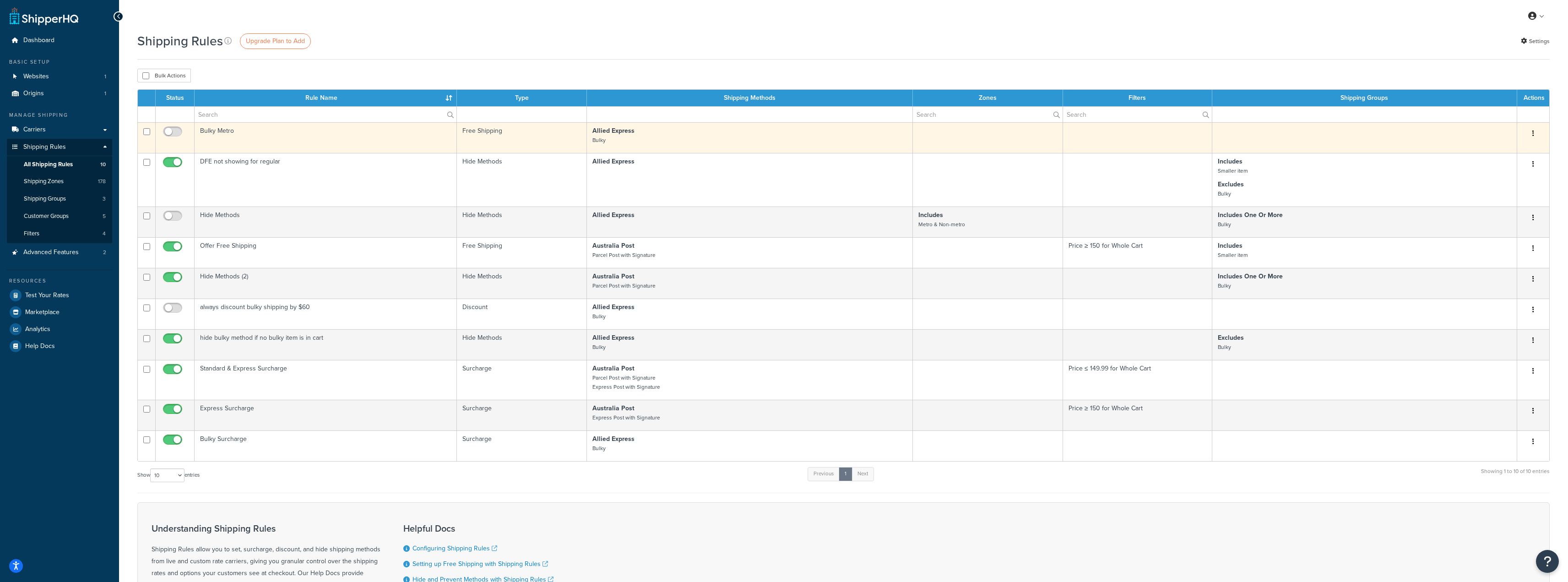
click at [1535, 132] on button "button" at bounding box center [1533, 134] width 13 height 15
click at [1495, 169] on link "Delete" at bounding box center [1503, 169] width 72 height 19
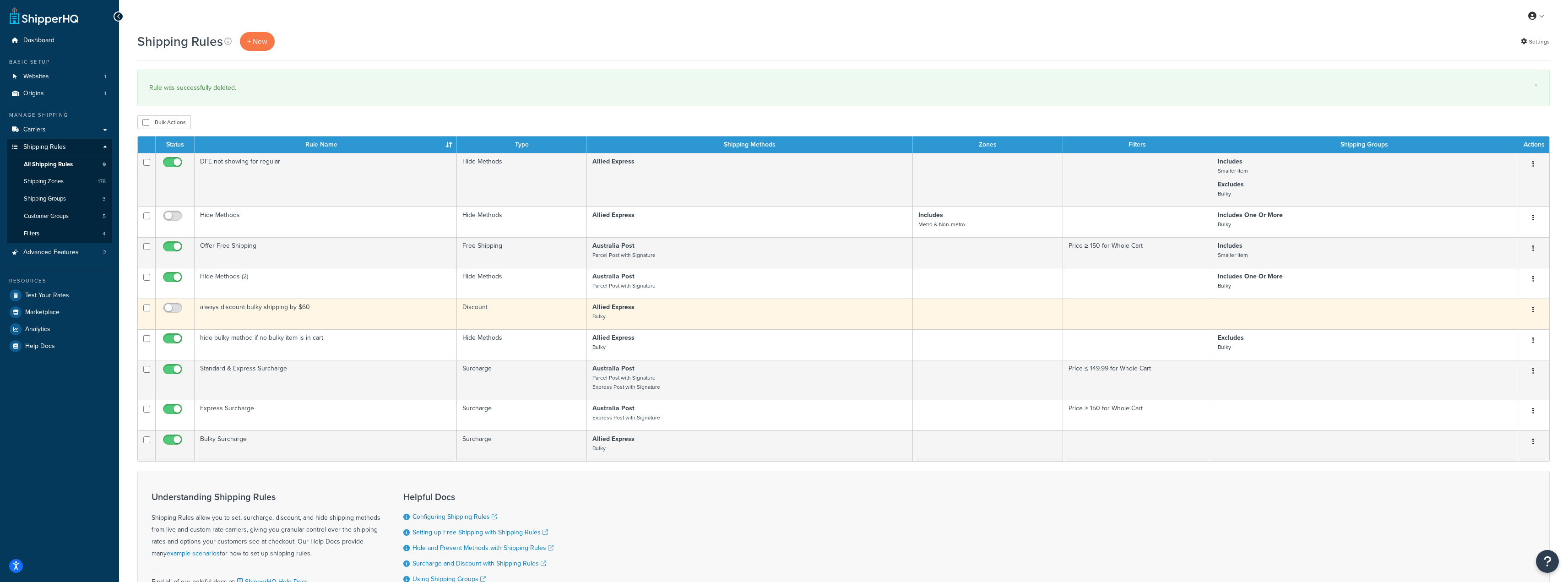
click at [1537, 309] on button "button" at bounding box center [1533, 310] width 13 height 15
click at [1499, 364] on link "Delete" at bounding box center [1503, 364] width 72 height 19
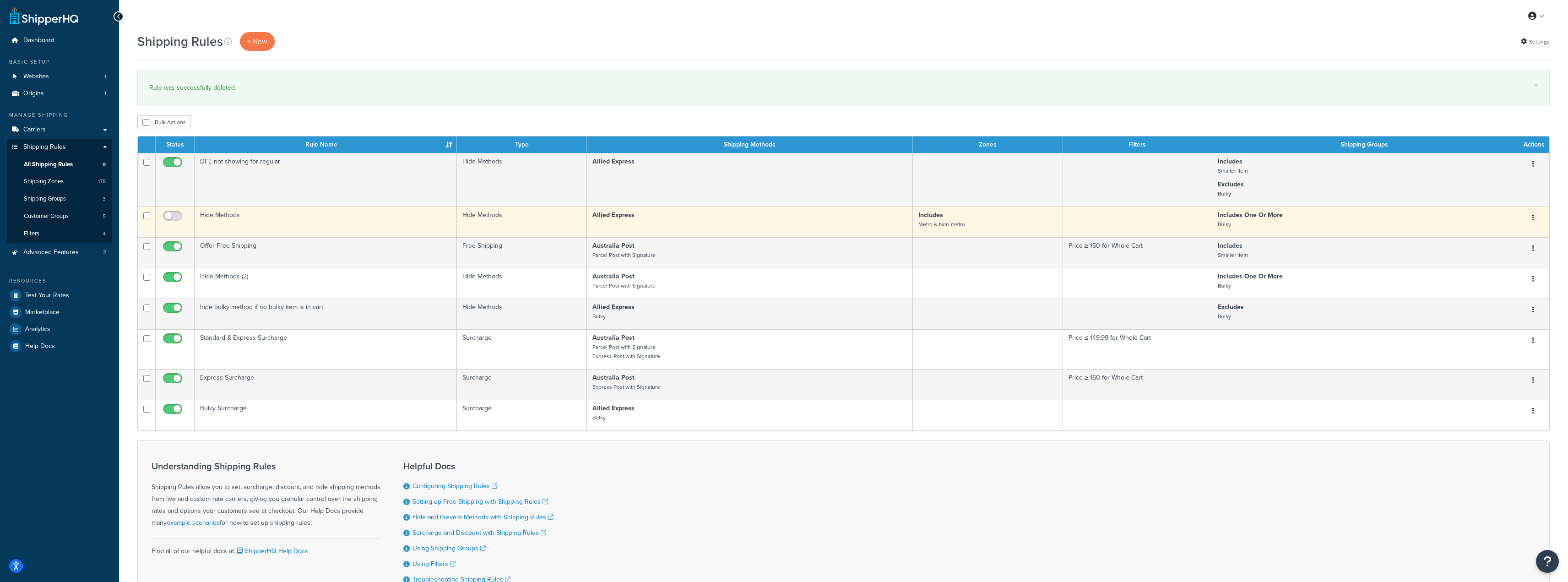
click at [1537, 217] on button "button" at bounding box center [1533, 218] width 13 height 15
drag, startPoint x: 1493, startPoint y: 276, endPoint x: 823, endPoint y: 30, distance: 713.7
click at [1493, 276] on link "Delete" at bounding box center [1503, 273] width 72 height 19
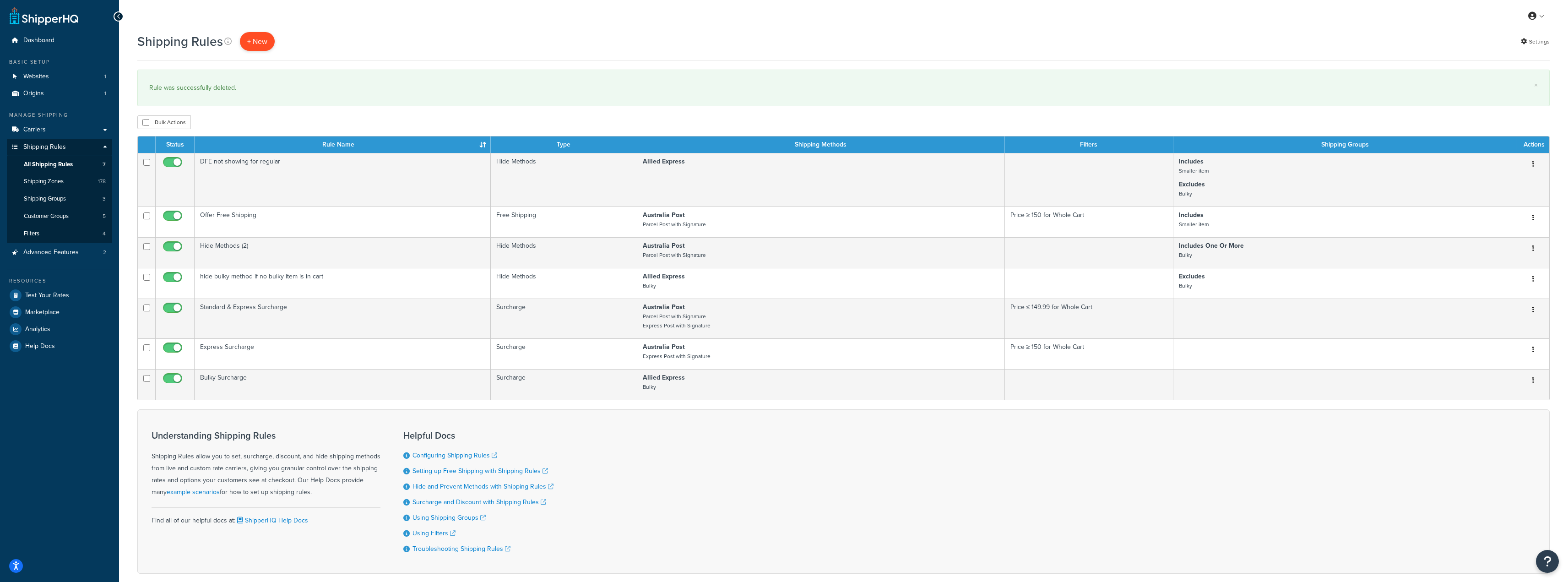
click at [253, 43] on p "+ New" at bounding box center [257, 41] width 35 height 19
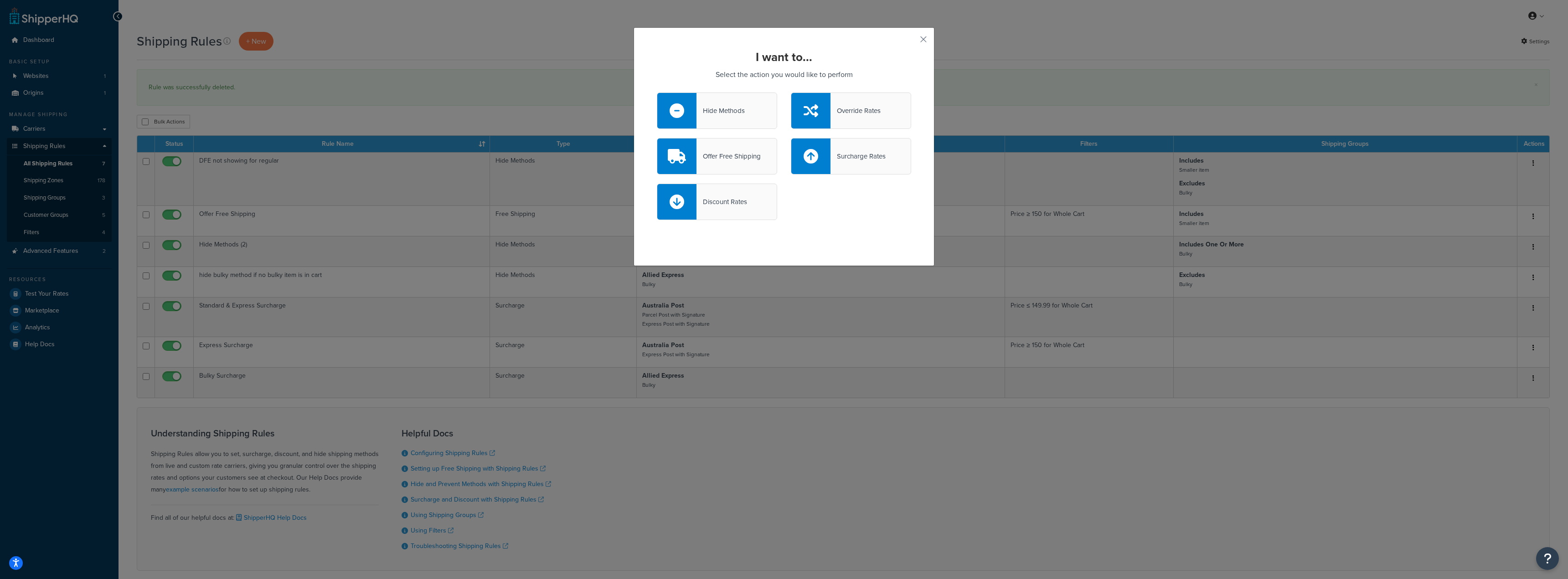
click at [853, 159] on div "Surcharge Rates" at bounding box center [858, 156] width 55 height 13
click at [0, 0] on input "Surcharge Rates" at bounding box center [0, 0] width 0 height 0
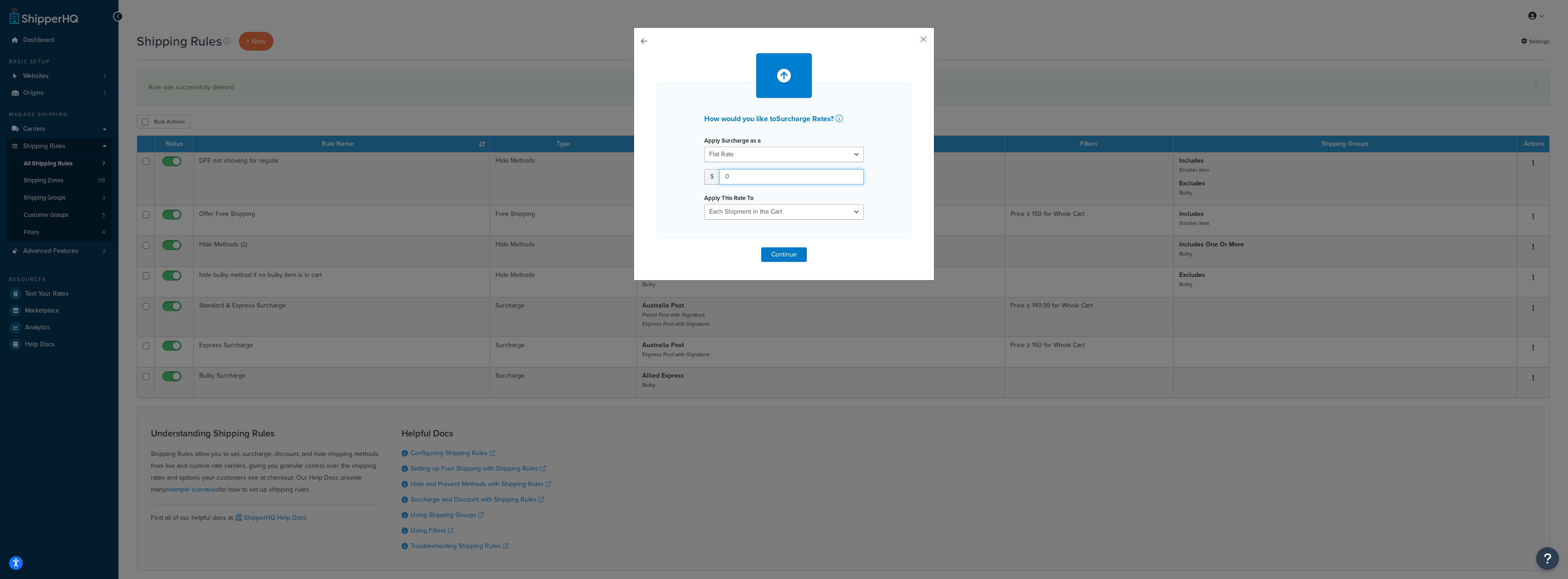
click at [769, 181] on input "0" at bounding box center [791, 176] width 144 height 15
type input "25"
click at [854, 213] on select "Each Shipment in the Cart Each Shipping Group in the Cart Each Item within a Sh…" at bounding box center [784, 211] width 159 height 15
click at [704, 204] on select "Each Shipment in the Cart Each Shipping Group in the Cart Each Item within a Sh…" at bounding box center [784, 211] width 159 height 15
click at [851, 211] on select "Each Shipment in the Cart Each Shipping Group in the Cart Each Item within a Sh…" at bounding box center [784, 211] width 159 height 15
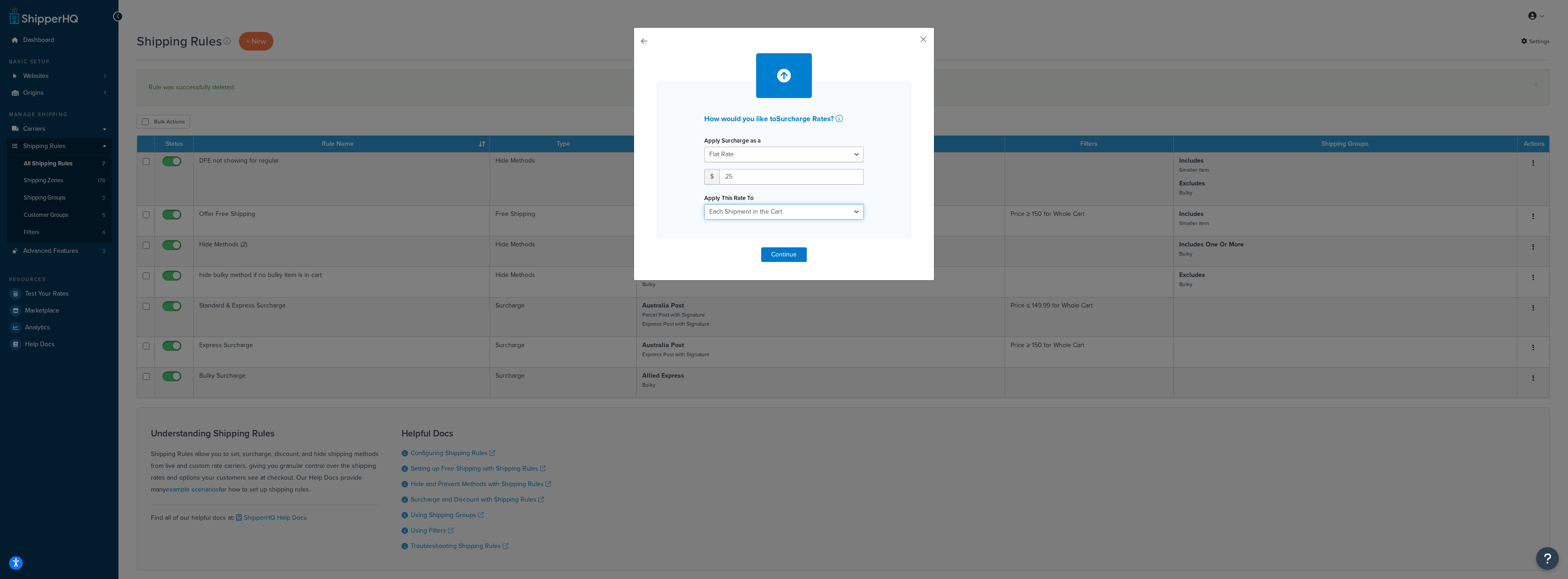
click at [771, 212] on select "Each Shipment in the Cart Each Shipping Group in the Cart Each Item within a Sh…" at bounding box center [784, 211] width 159 height 15
click at [785, 256] on button "Continue" at bounding box center [784, 255] width 46 height 15
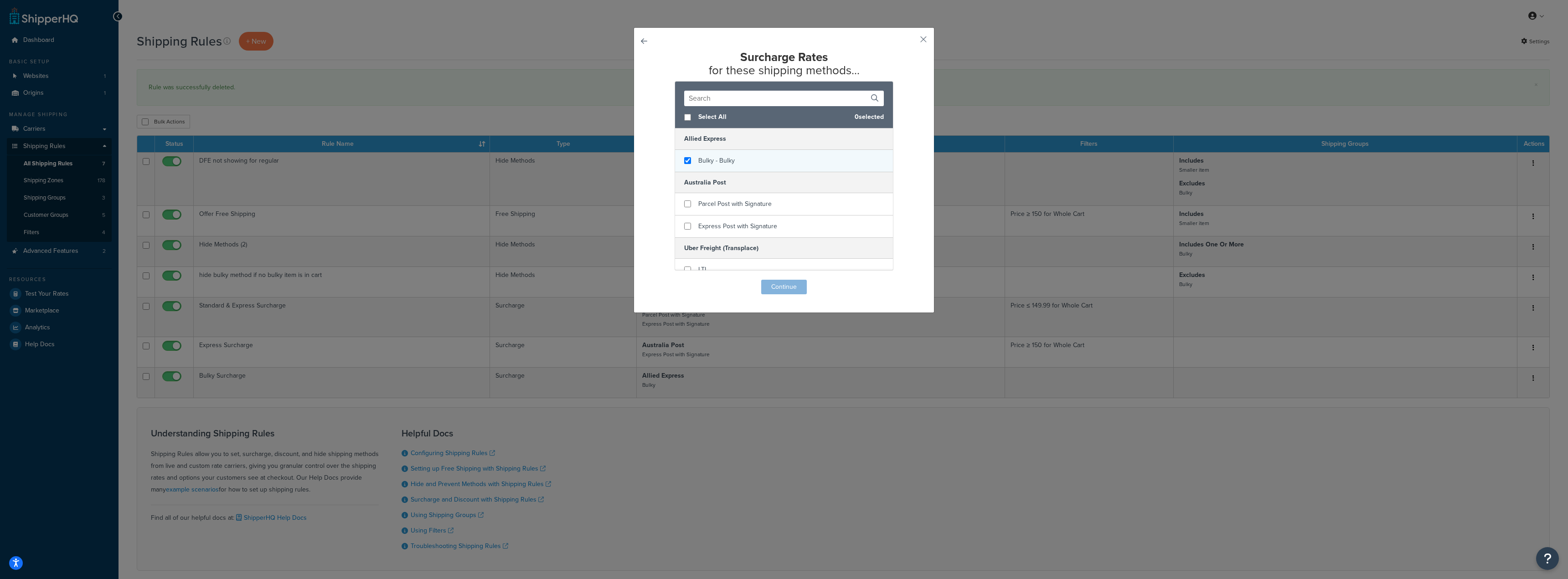
checkbox input "true"
click at [690, 161] on div "Bulky - Bulky" at bounding box center [784, 161] width 218 height 22
click at [783, 286] on button "Continue" at bounding box center [784, 287] width 46 height 15
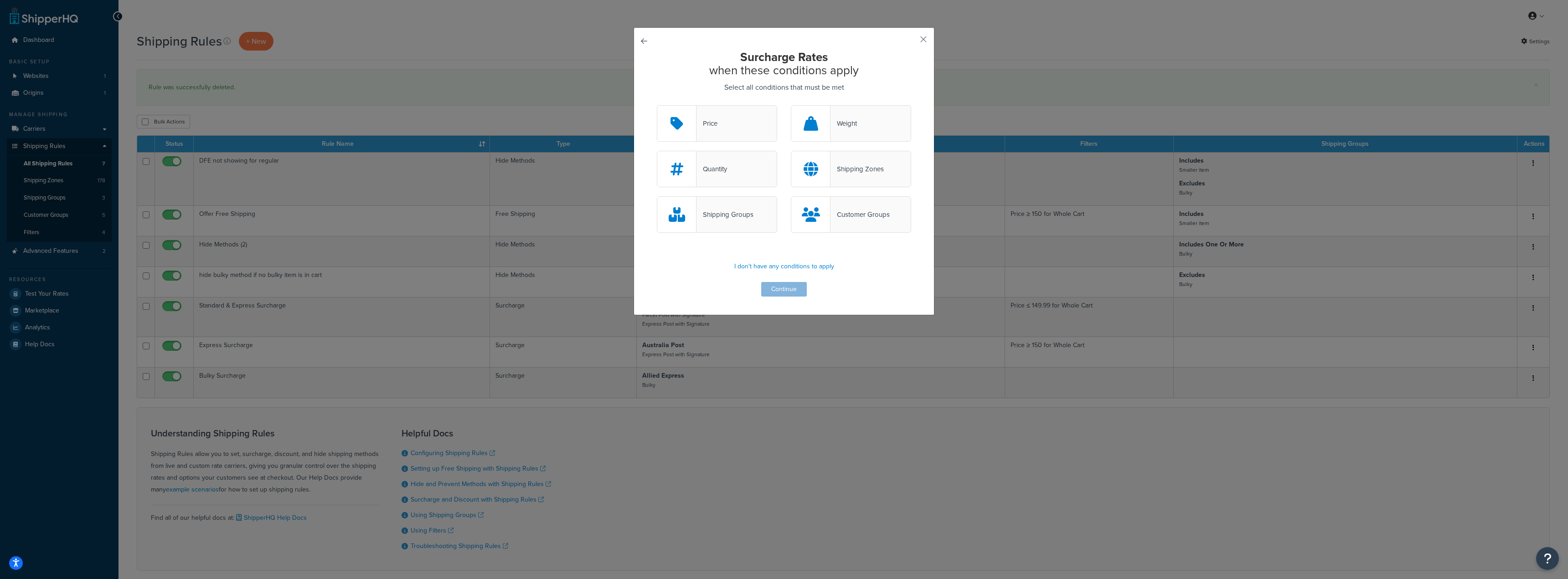
click at [749, 224] on div "Shipping Groups" at bounding box center [717, 215] width 121 height 36
click at [0, 0] on input "Shipping Groups" at bounding box center [0, 0] width 0 height 0
click at [782, 293] on button "Continue" at bounding box center [784, 290] width 46 height 15
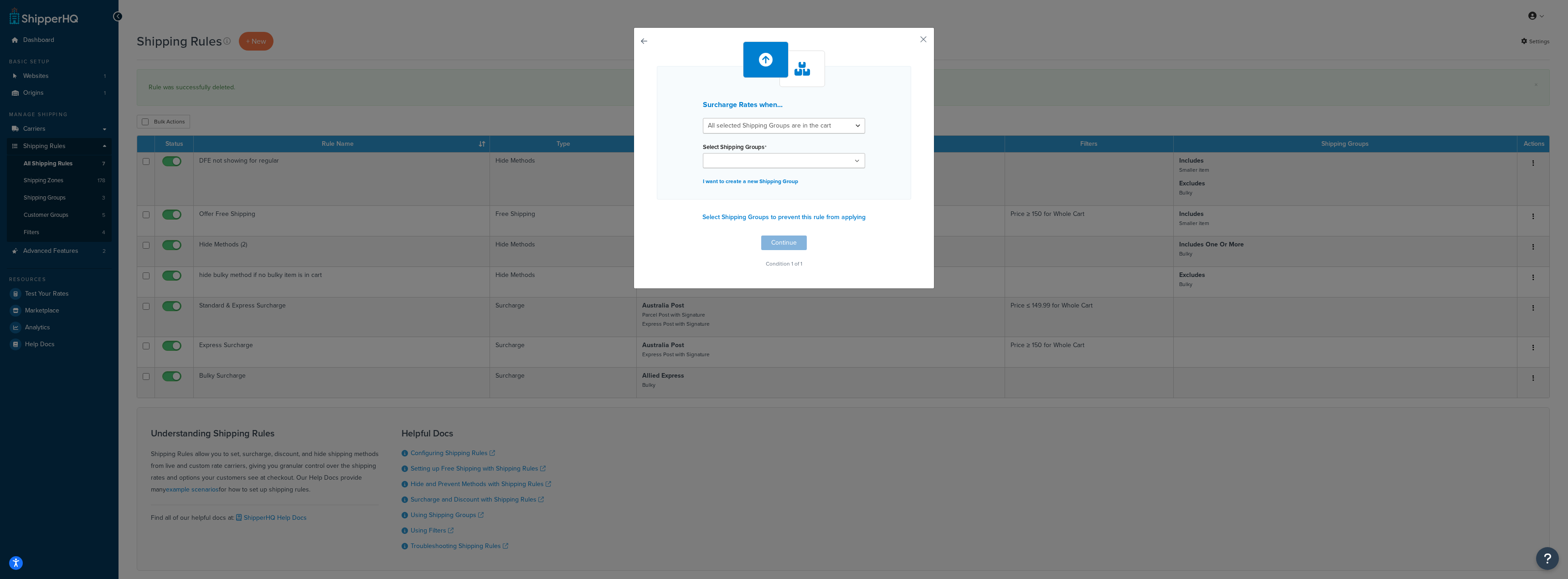
click at [763, 160] on input "Select Shipping Groups" at bounding box center [746, 161] width 81 height 10
click at [780, 246] on button "Continue" at bounding box center [784, 245] width 46 height 15
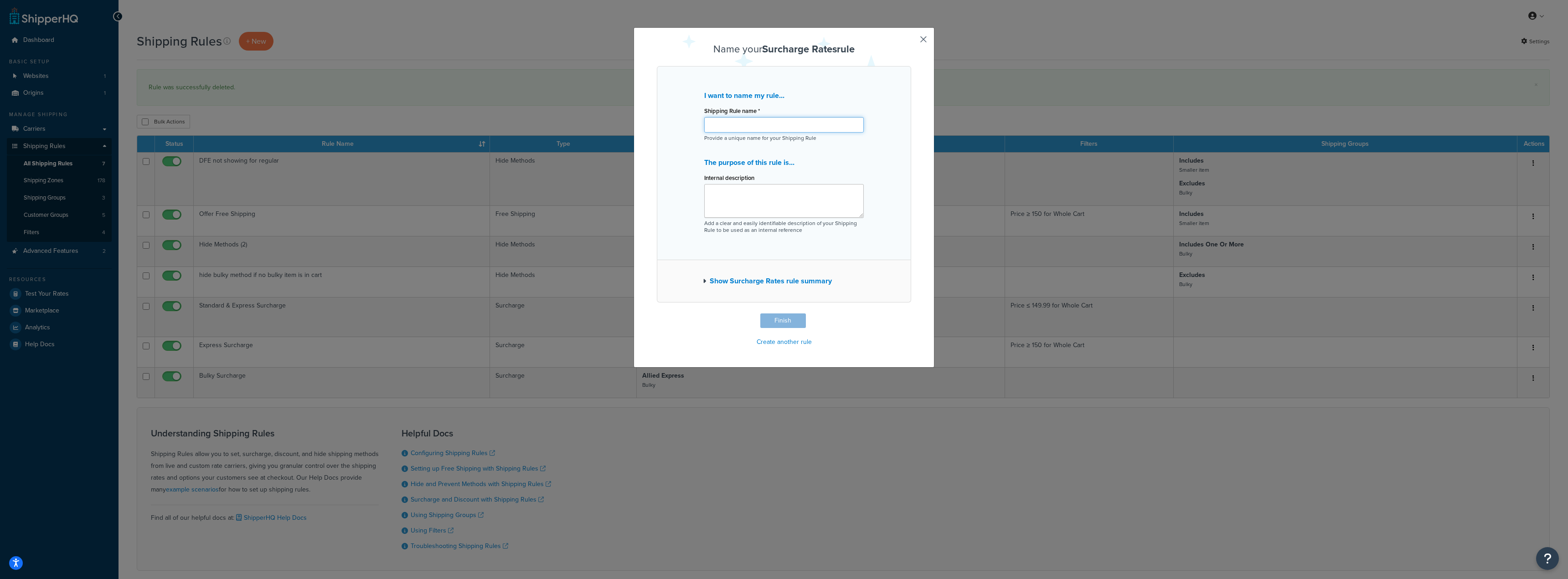
click at [769, 129] on input "Shipping Rule name *" at bounding box center [784, 124] width 159 height 15
type input "Bulky Surcharge - $25"
click at [766, 202] on textarea "Internal description" at bounding box center [784, 201] width 159 height 33
click at [782, 322] on button "Finish" at bounding box center [783, 321] width 46 height 15
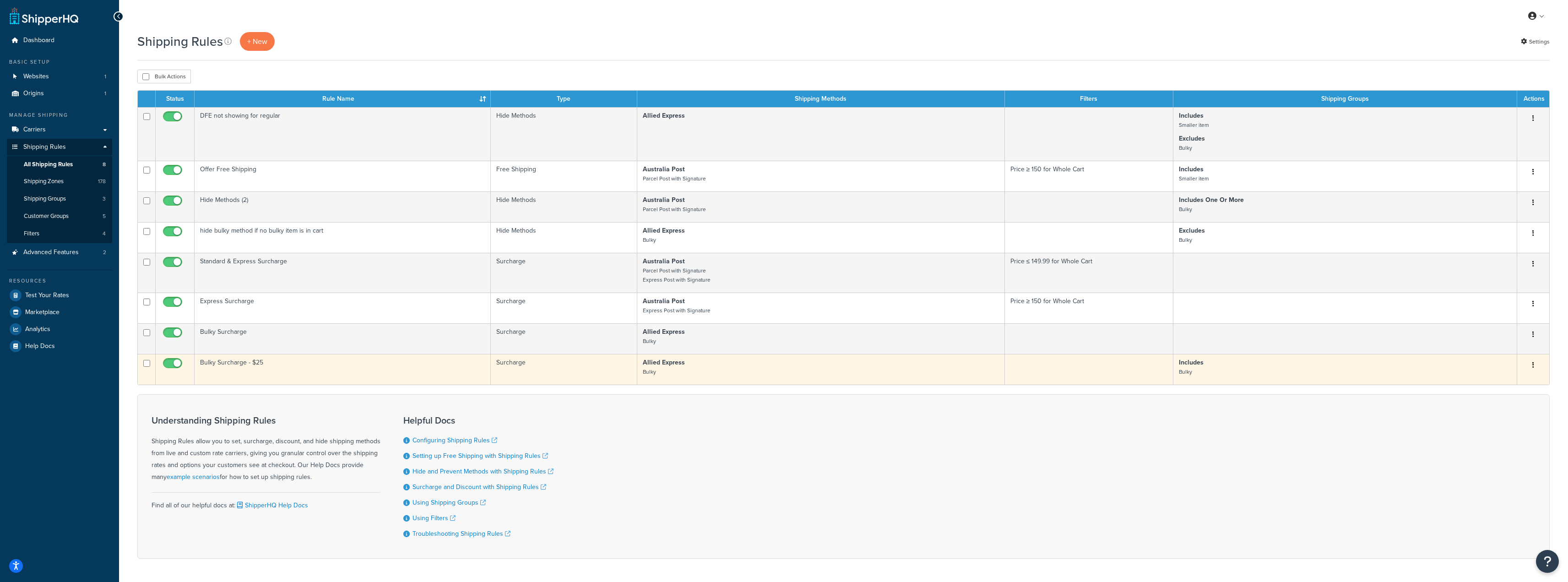
click at [229, 361] on td "Bulky Surcharge - $25" at bounding box center [342, 369] width 296 height 31
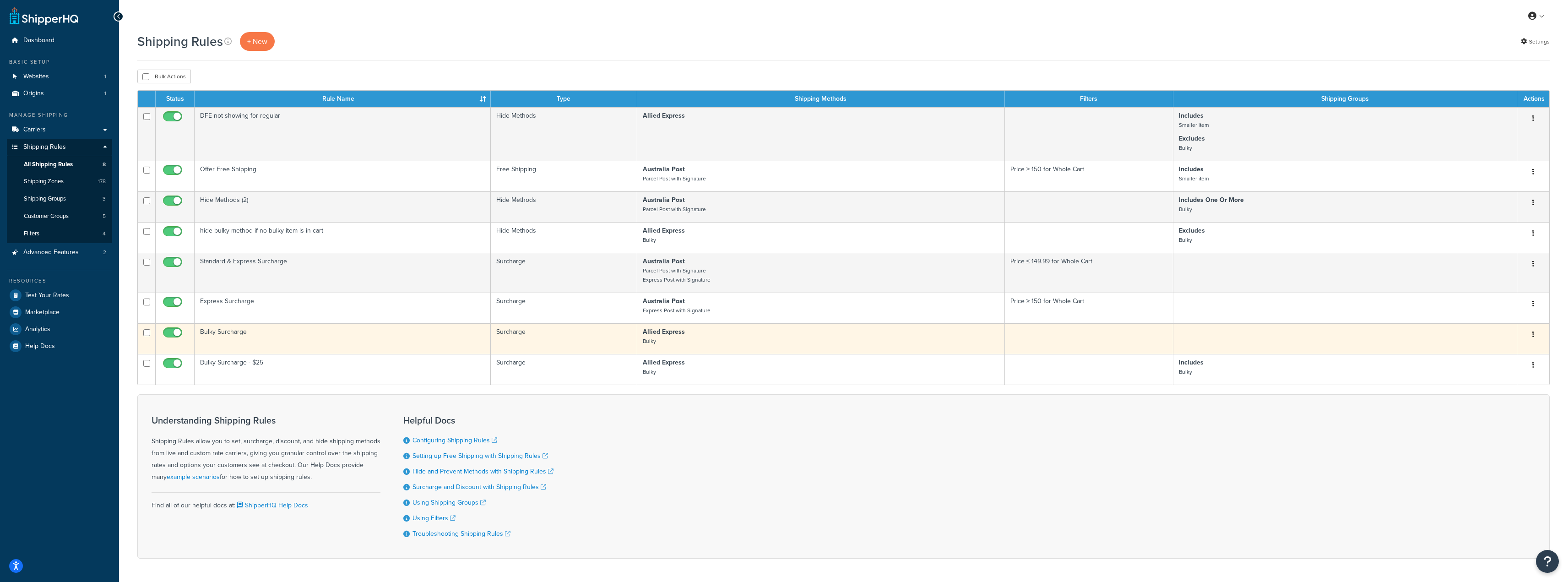
click at [227, 334] on td "Bulky Surcharge" at bounding box center [342, 339] width 296 height 31
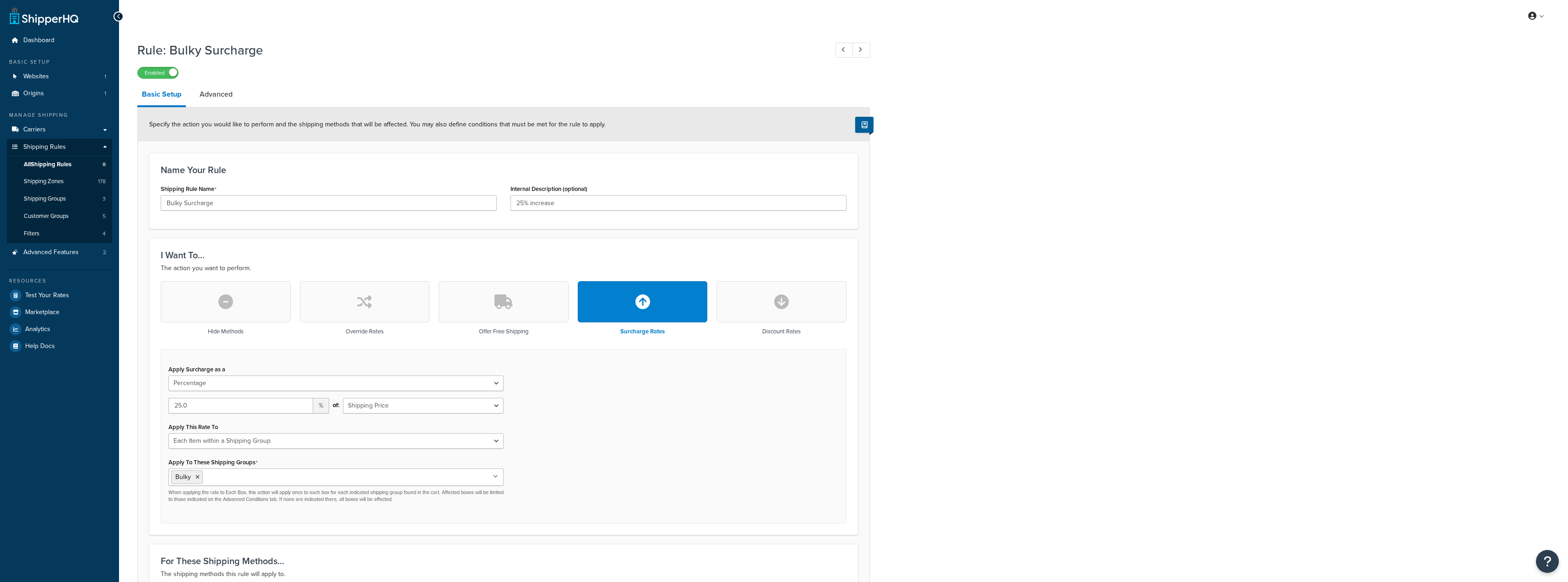
select select "PERCENTAGE"
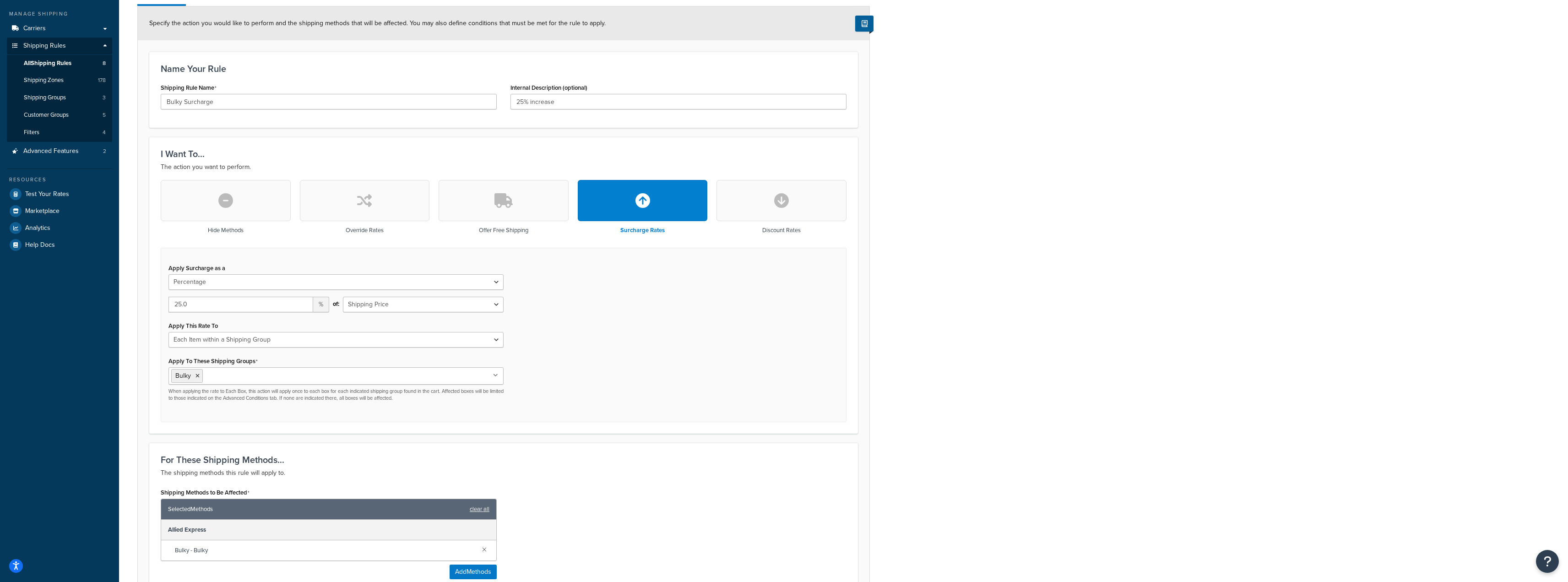
scroll to position [46, 0]
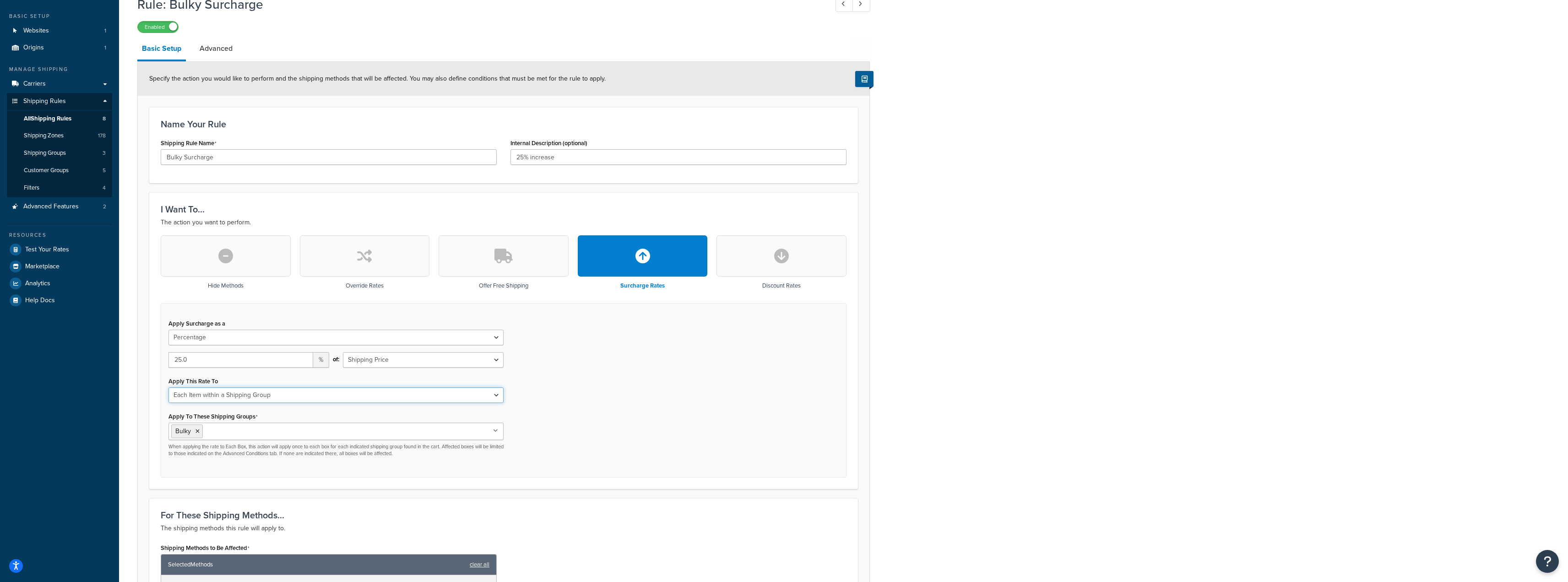
click at [497, 395] on select "Each Shipment in the Cart Each Shipping Group in the Cart Each Item within a Sh…" at bounding box center [336, 395] width 335 height 15
select select "CART"
click at [169, 388] on select "Each Shipment in the Cart Each Shipping Group in the Cart Each Item within a Sh…" at bounding box center [336, 395] width 335 height 15
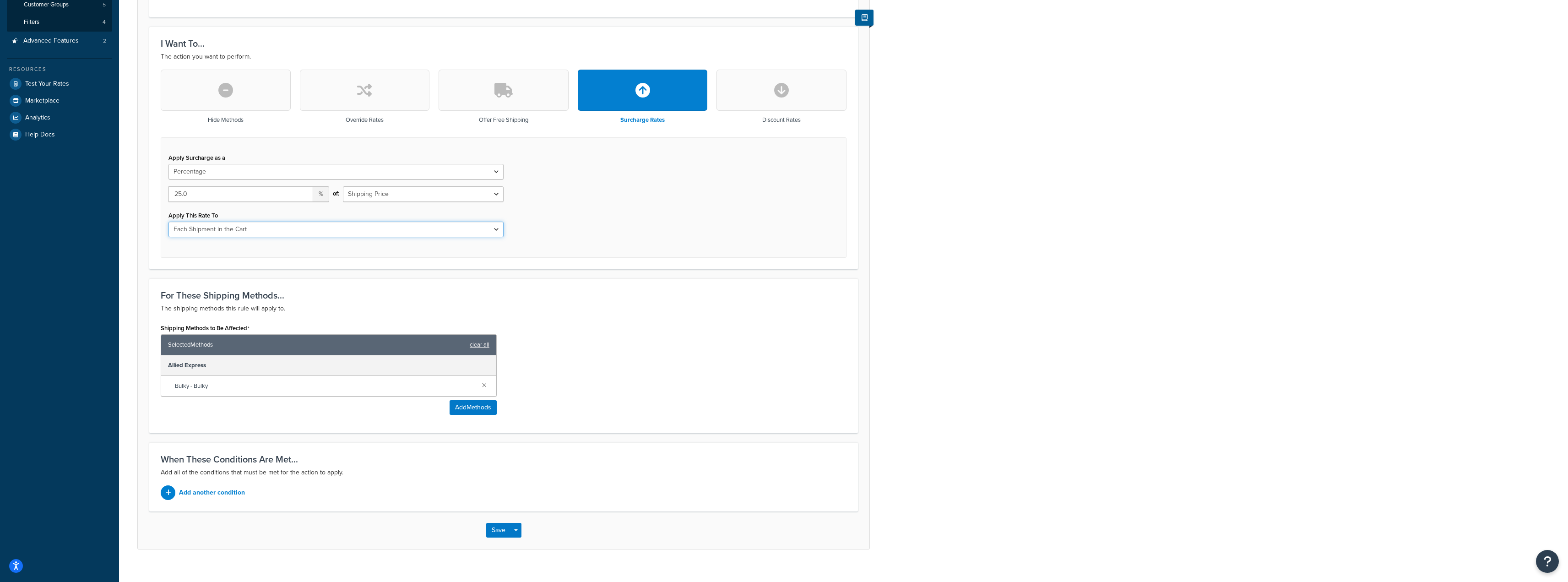
scroll to position [225, 0]
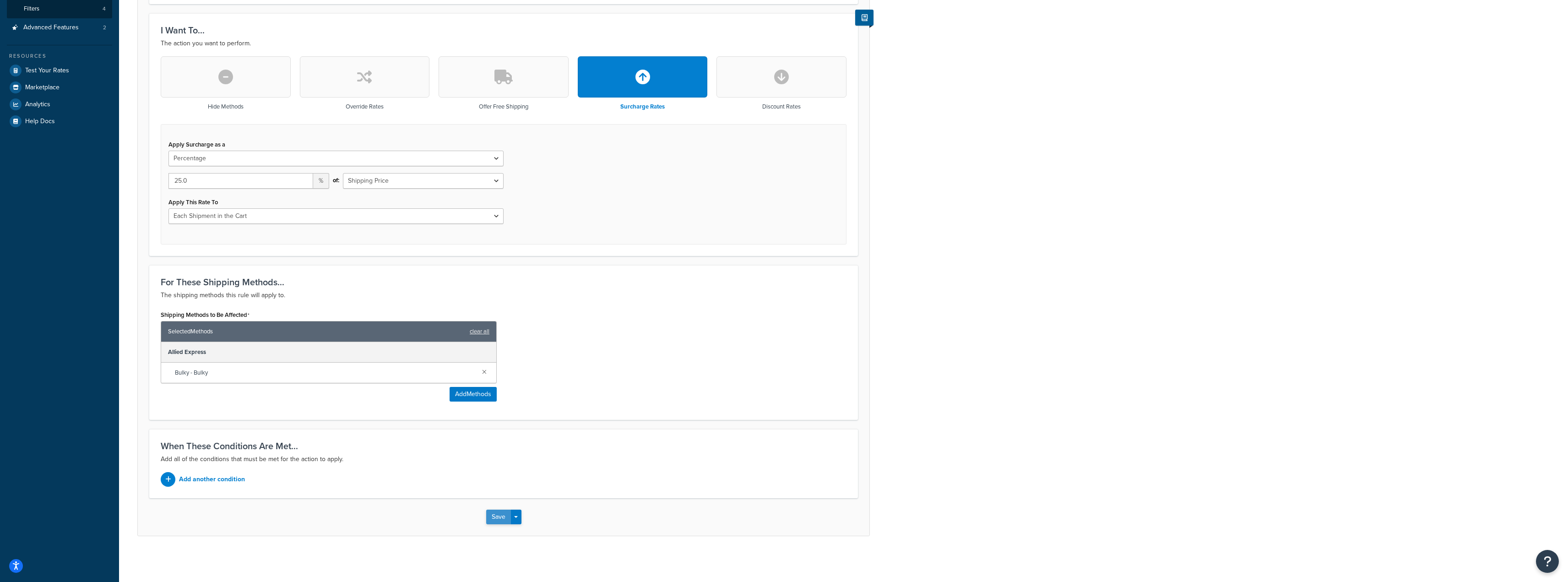
click at [496, 519] on button "Save" at bounding box center [498, 517] width 24 height 15
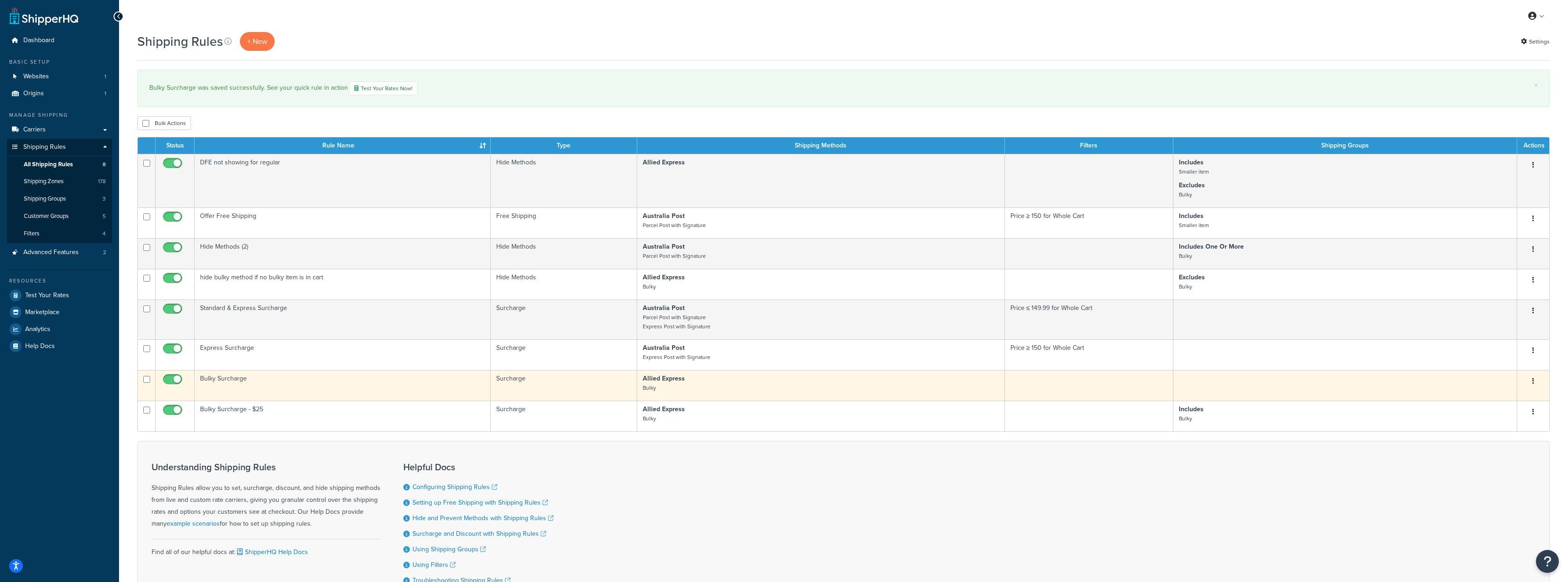
click at [229, 377] on td "Bulky Surcharge" at bounding box center [342, 385] width 296 height 31
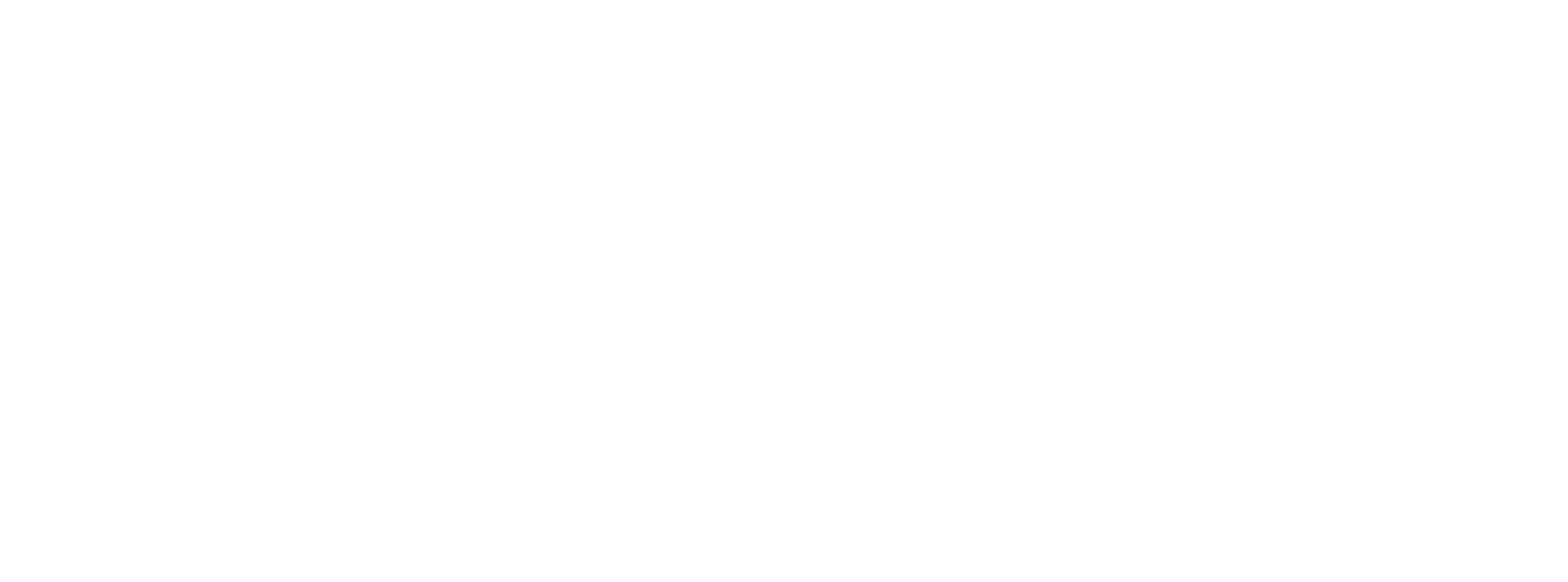
select select "PERCENTAGE"
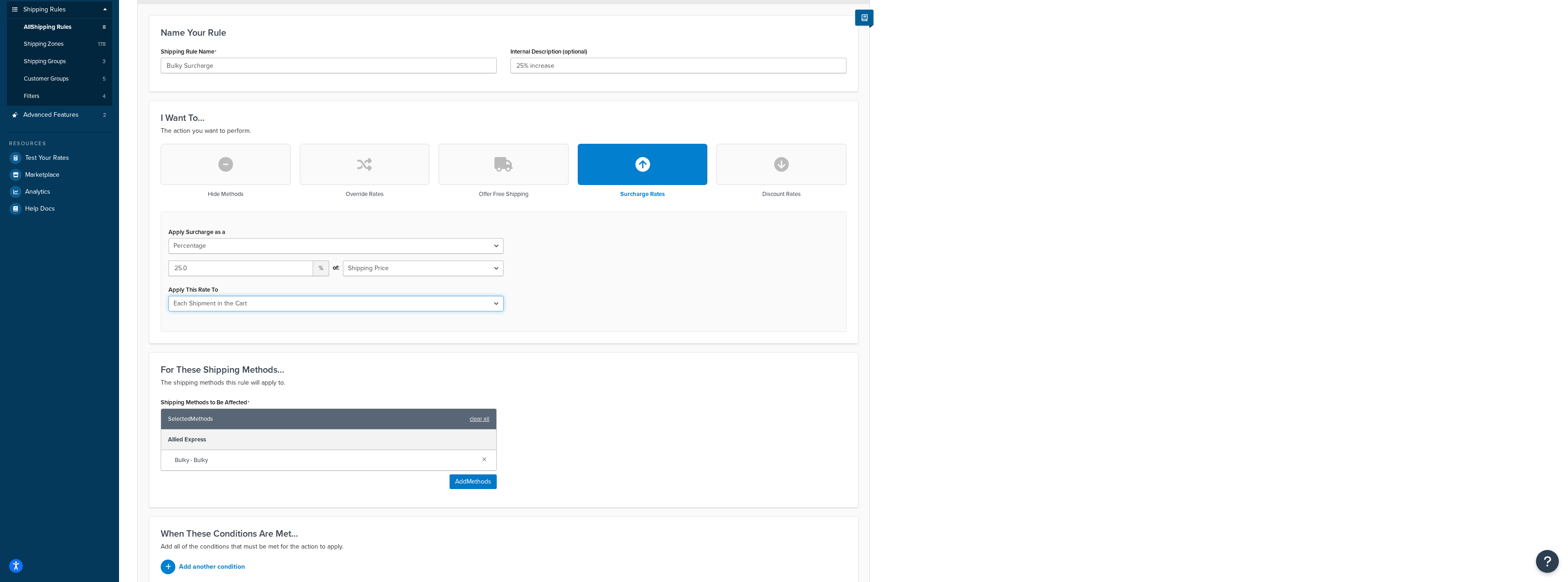
click at [280, 303] on select "Each Shipment in the Cart Each Shipping Group in the Cart Each Item within a Sh…" at bounding box center [336, 303] width 335 height 15
select select "ITEM"
click at [169, 296] on select "Each Shipment in the Cart Each Shipping Group in the Cart Each Item within a Sh…" at bounding box center [336, 303] width 335 height 15
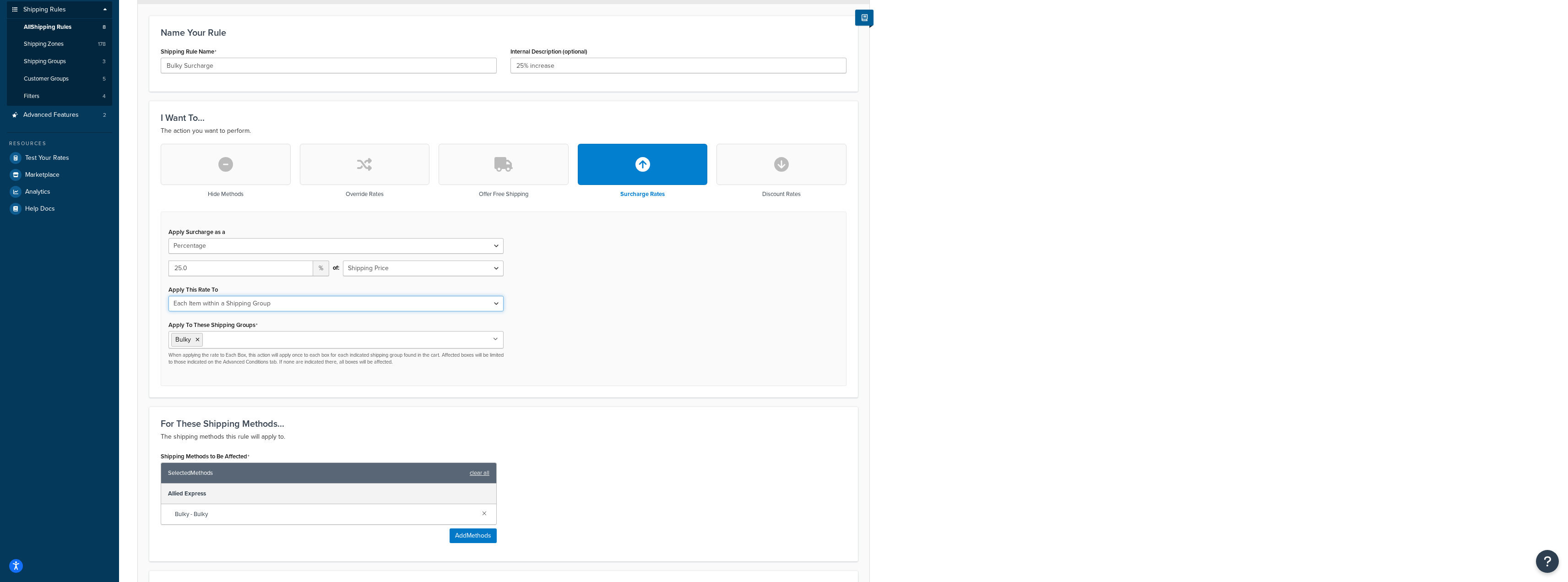
scroll to position [279, 0]
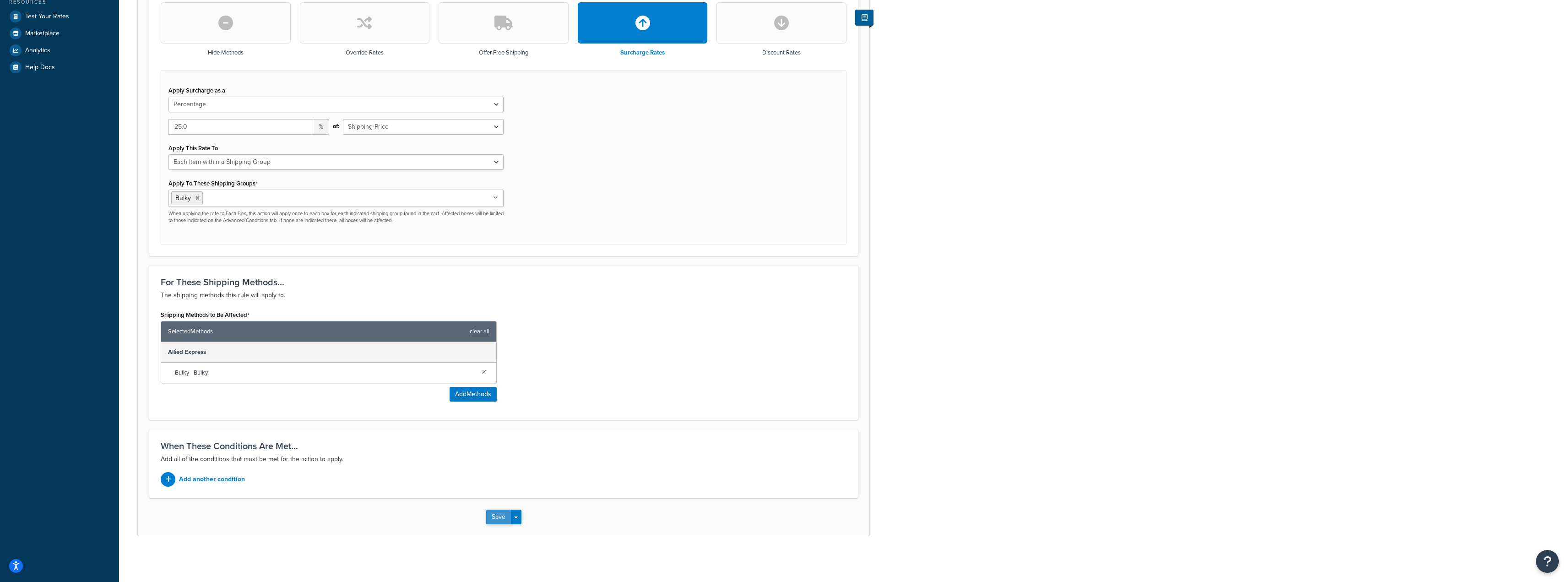
click at [496, 520] on button "Save" at bounding box center [498, 517] width 24 height 15
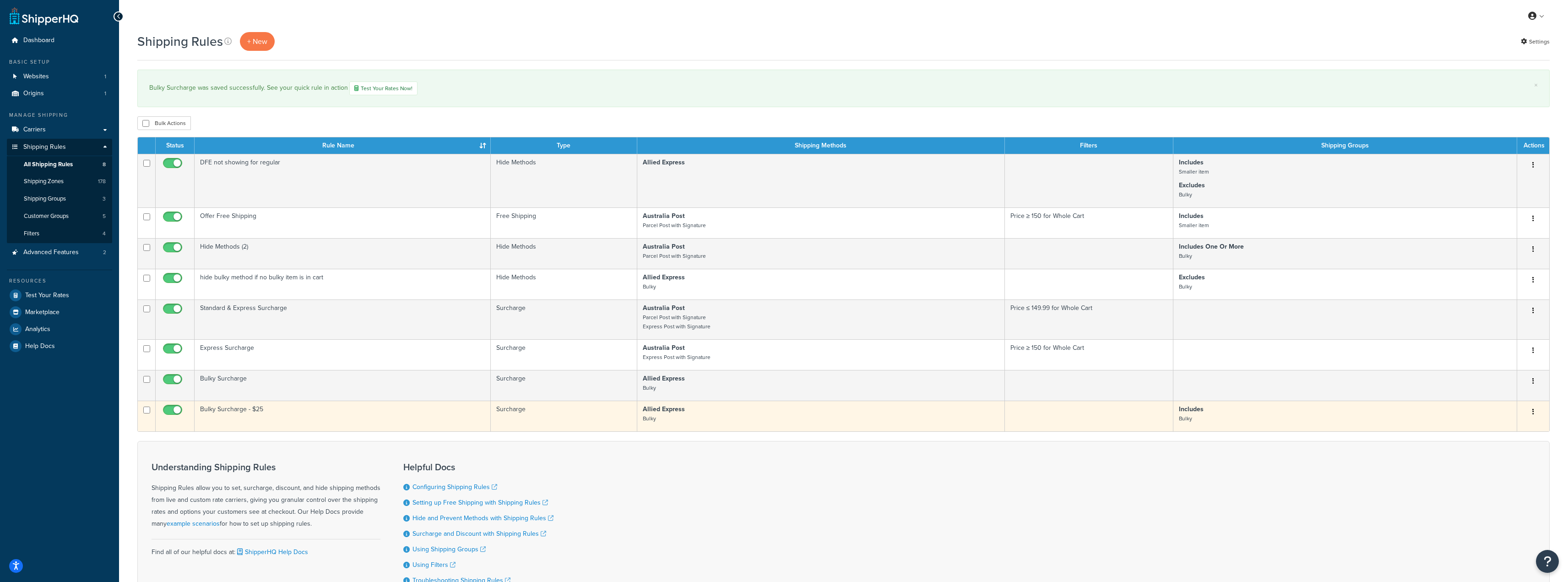
click at [221, 408] on td "Bulky Surcharge - $25" at bounding box center [342, 416] width 296 height 31
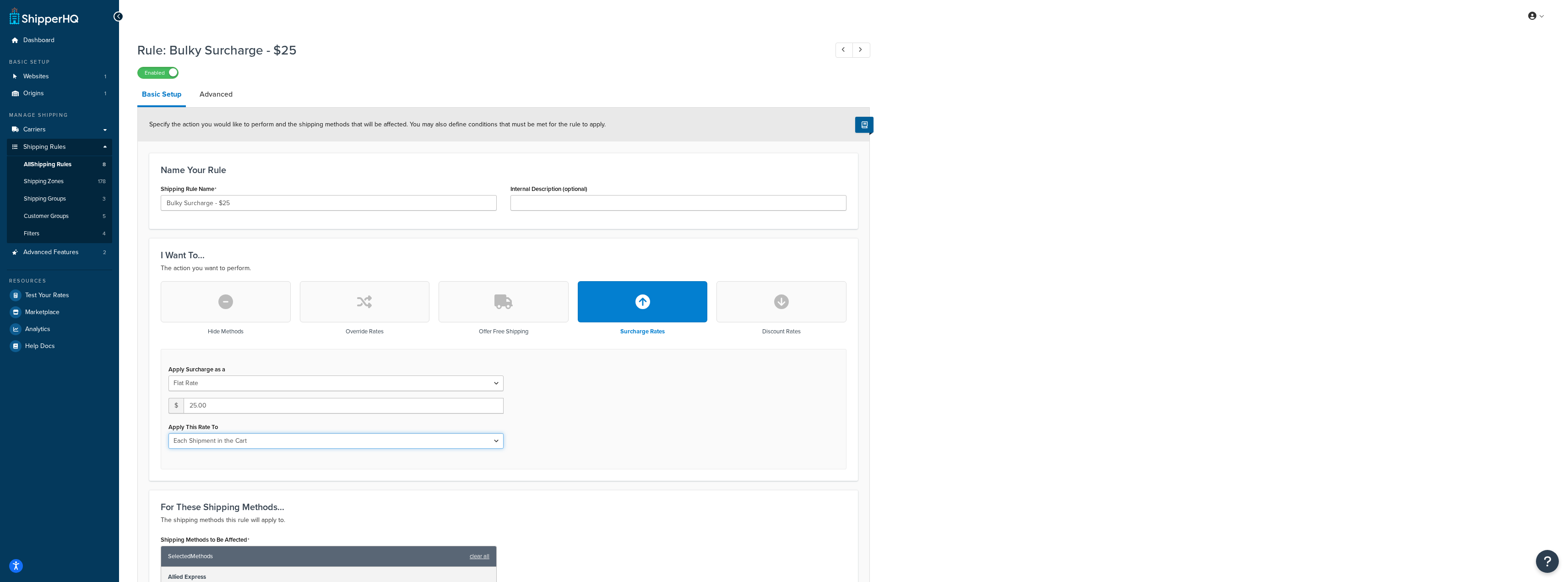
click at [243, 443] on select "Each Shipment in the Cart Each Shipping Group in the Cart Each Item within a Sh…" at bounding box center [336, 440] width 335 height 15
click at [260, 441] on select "Each Shipment in the Cart Each Shipping Group in the Cart Each Item within a Sh…" at bounding box center [336, 440] width 335 height 15
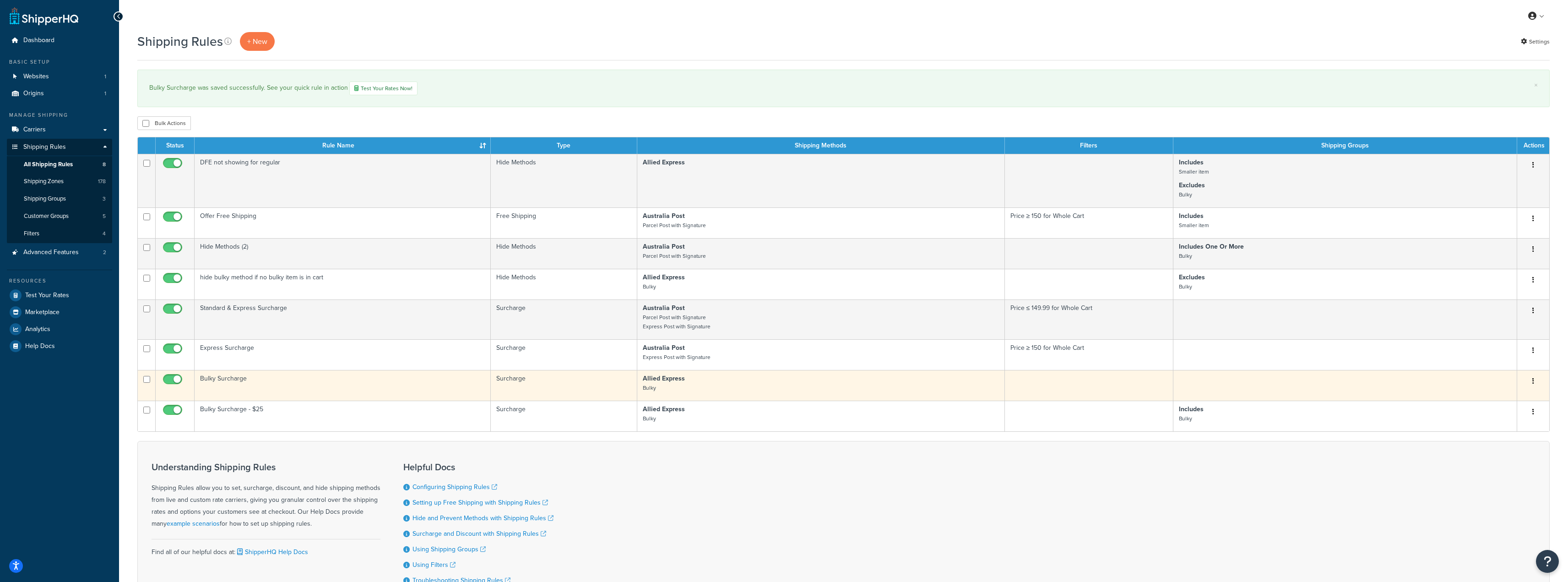
click at [227, 383] on td "Bulky Surcharge" at bounding box center [342, 385] width 296 height 31
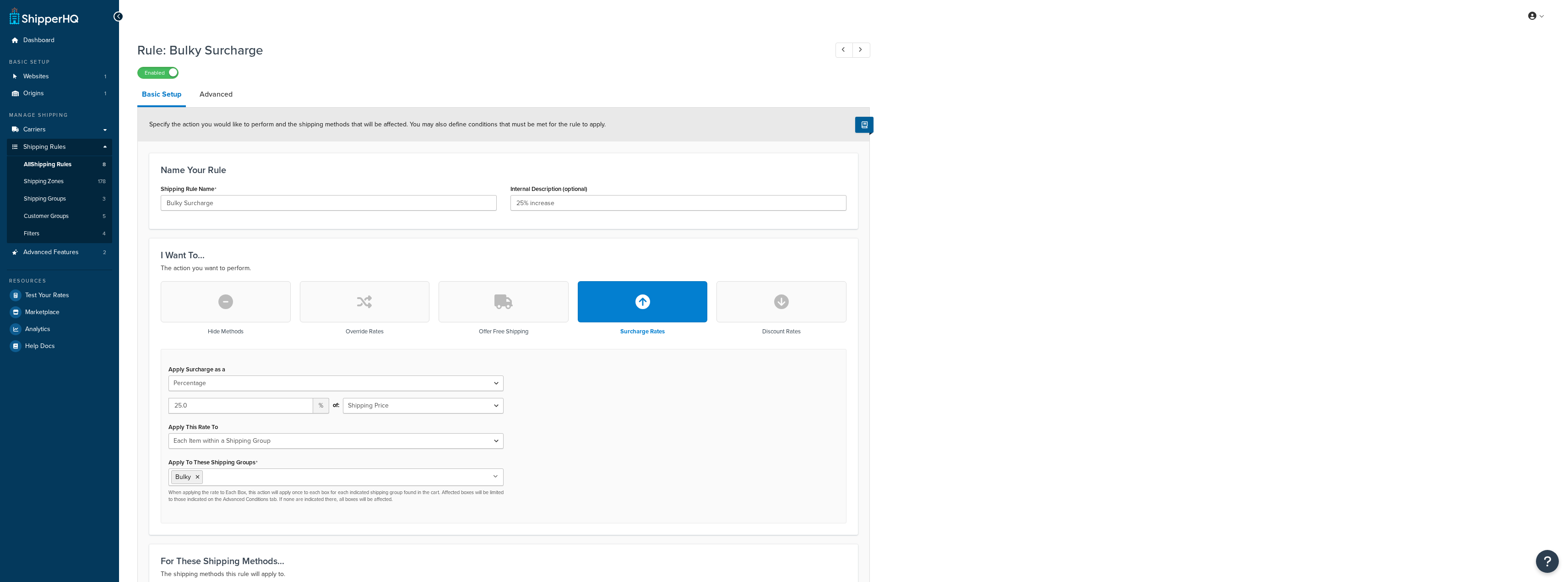
select select "PERCENTAGE"
select select "ITEM"
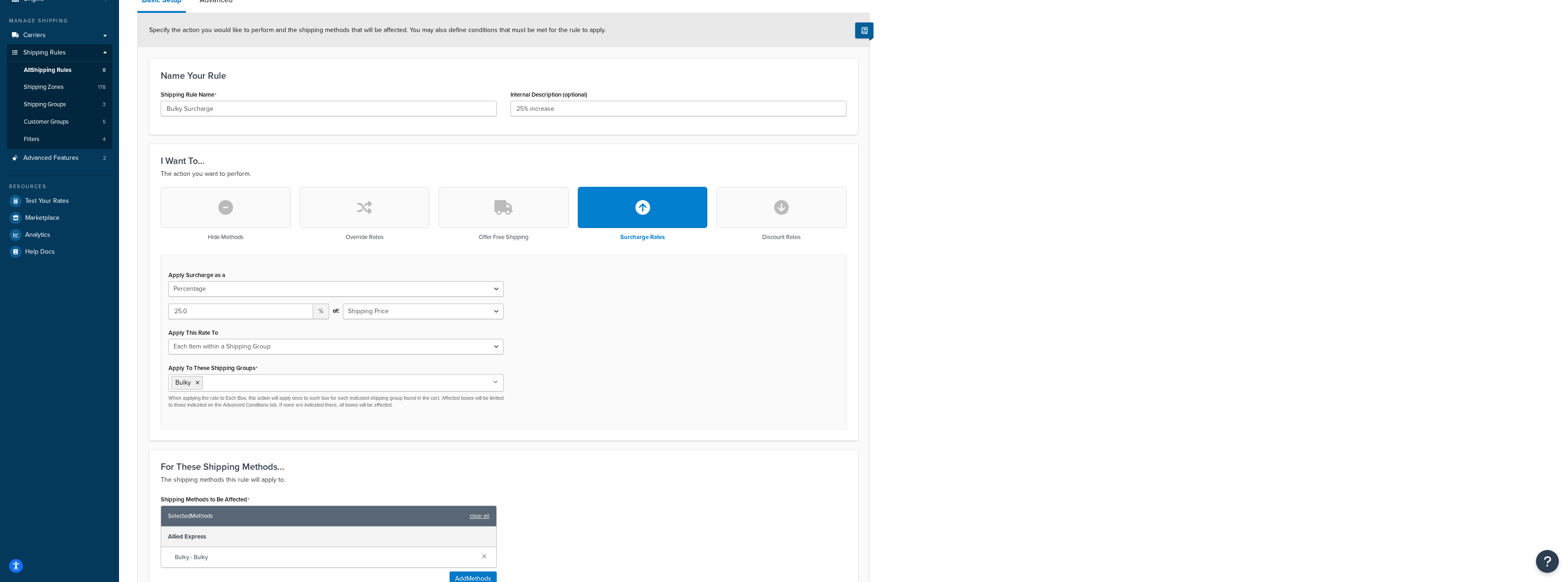
scroll to position [183, 0]
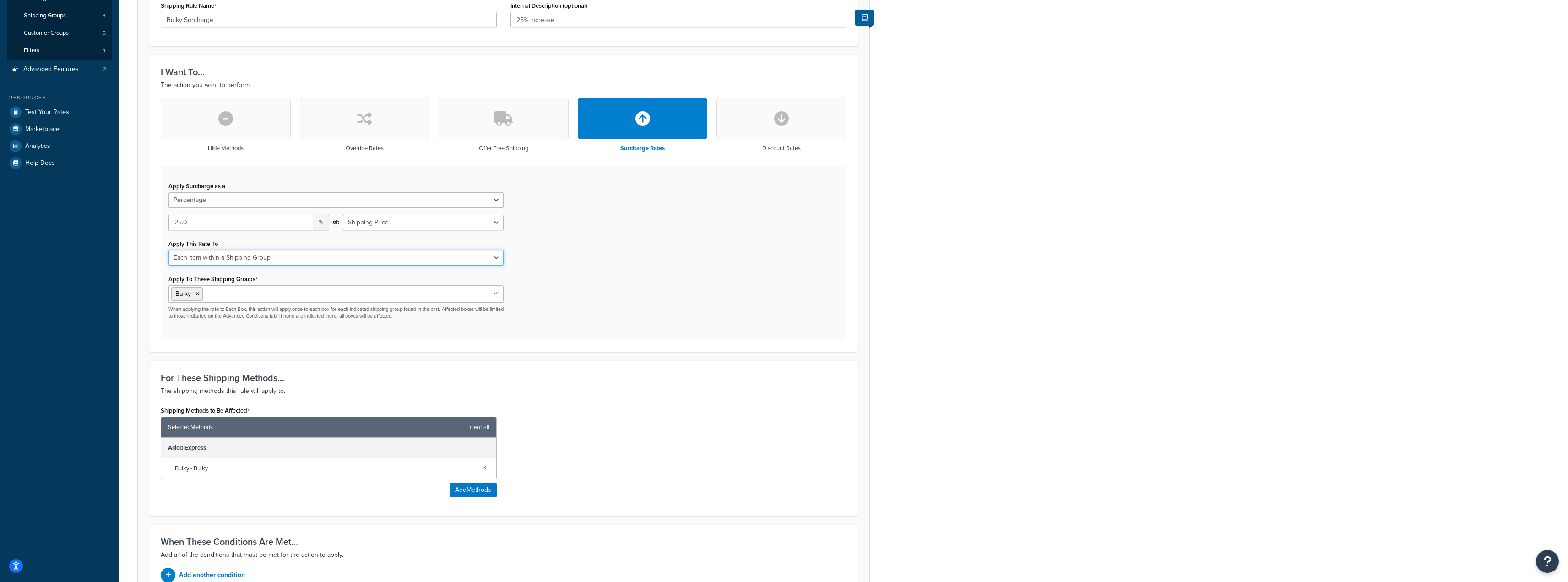
click at [493, 260] on select "Each Shipment in the Cart Each Shipping Group in the Cart Each Item within a Sh…" at bounding box center [336, 257] width 335 height 15
click at [586, 275] on div "Apply Surcharge as a Flat Rate Percentage Flat Rate & Percentage 25.0 % of: Shi…" at bounding box center [504, 253] width 686 height 175
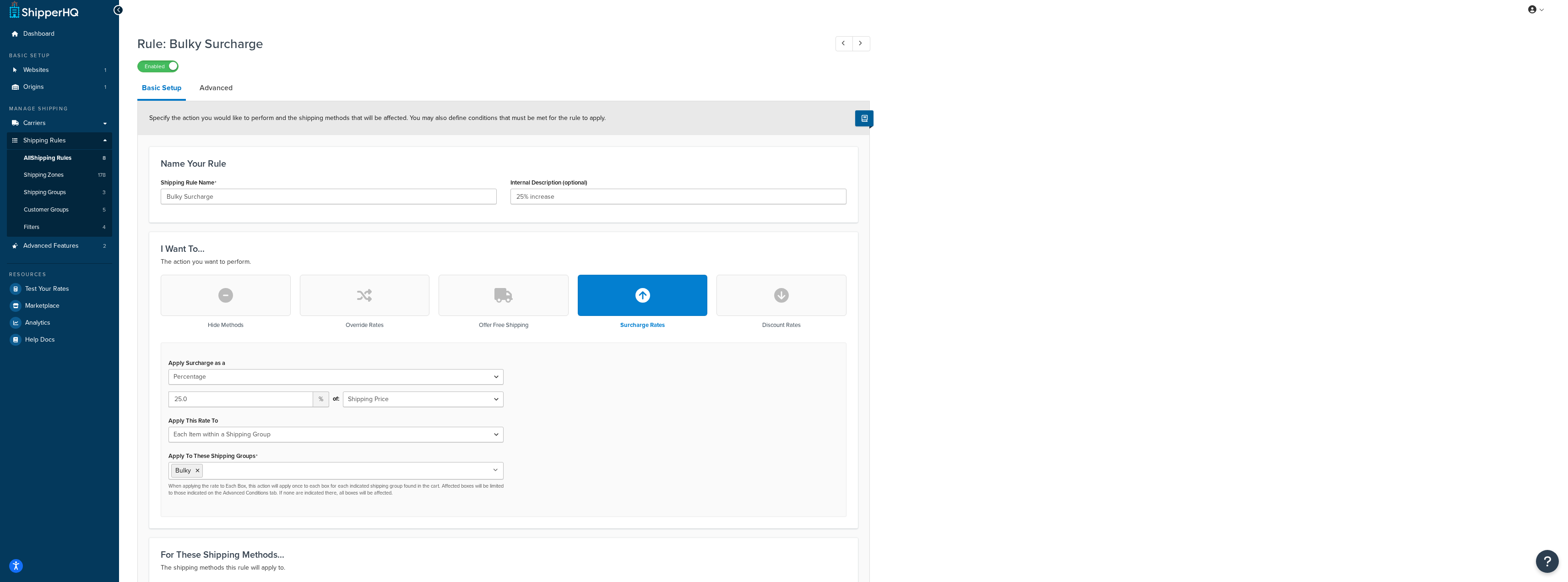
scroll to position [0, 0]
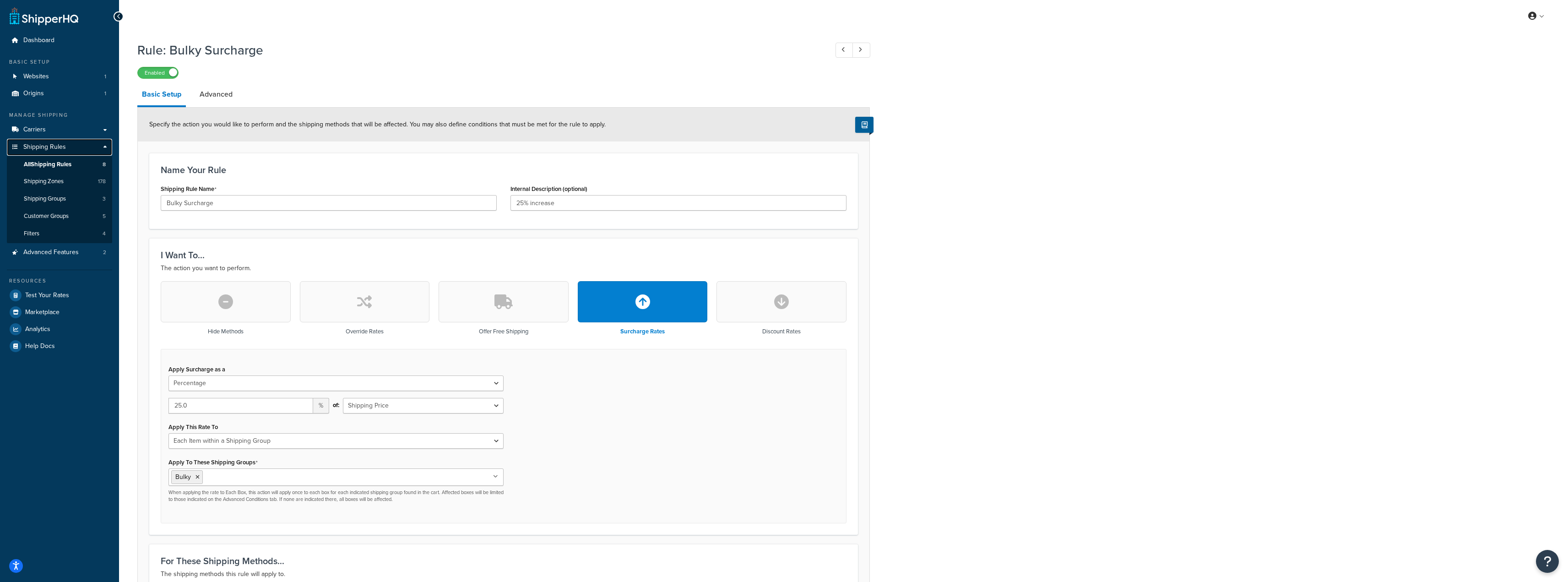
click at [41, 149] on span "Shipping Rules" at bounding box center [45, 147] width 43 height 8
